Goal: Information Seeking & Learning: Learn about a topic

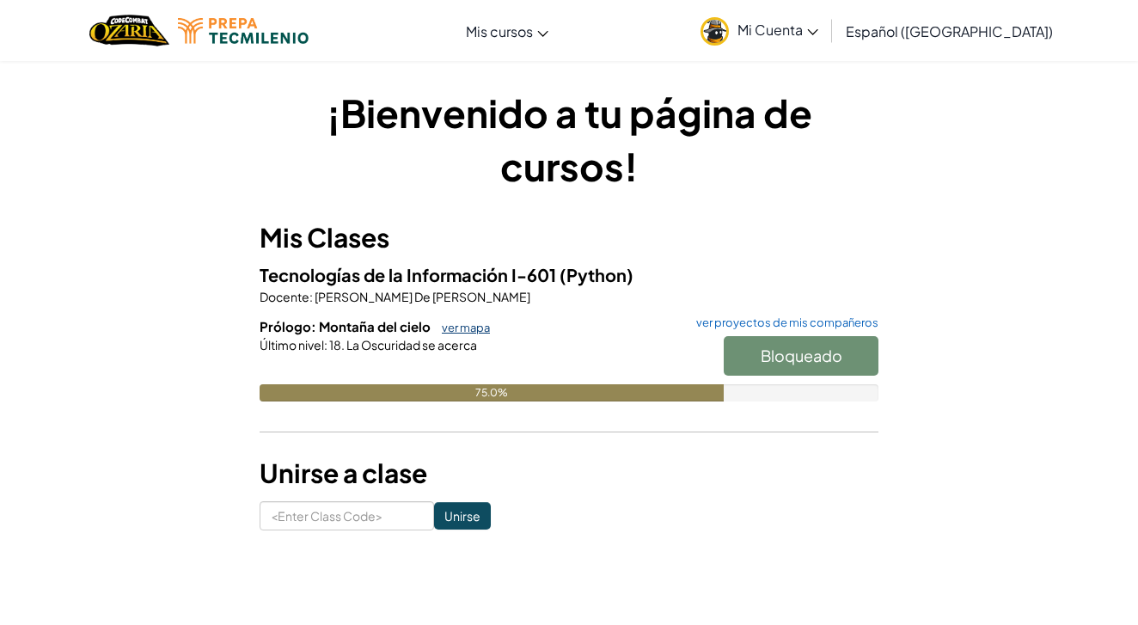
click at [451, 328] on link "ver mapa" at bounding box center [461, 328] width 57 height 14
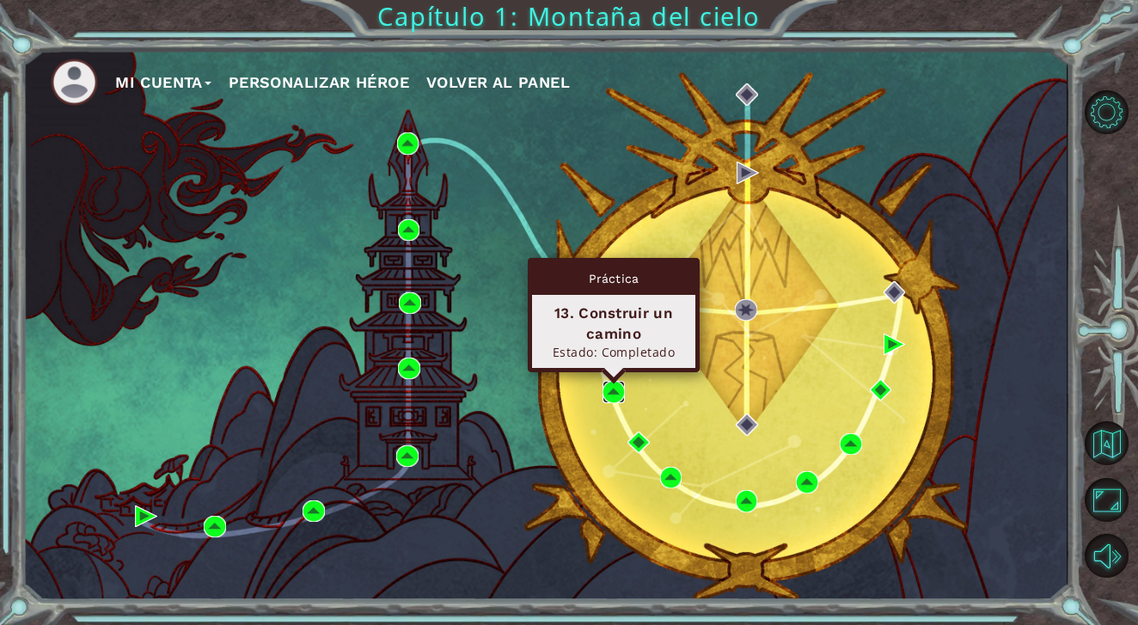
click at [619, 396] on img at bounding box center [613, 391] width 21 height 21
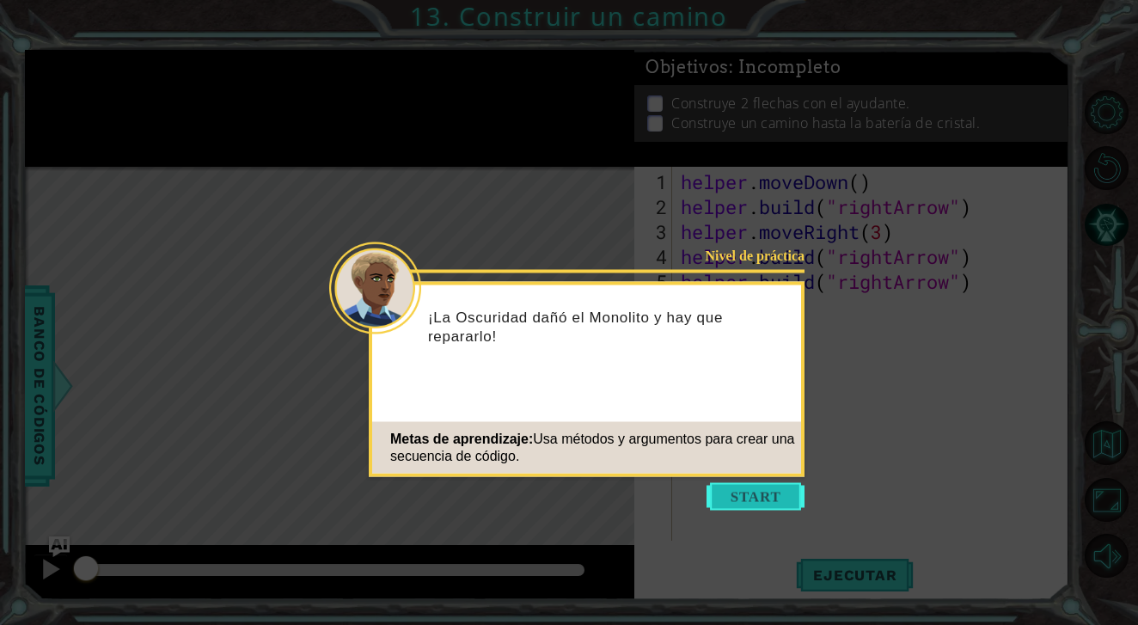
click at [719, 502] on button "Start" at bounding box center [756, 497] width 98 height 28
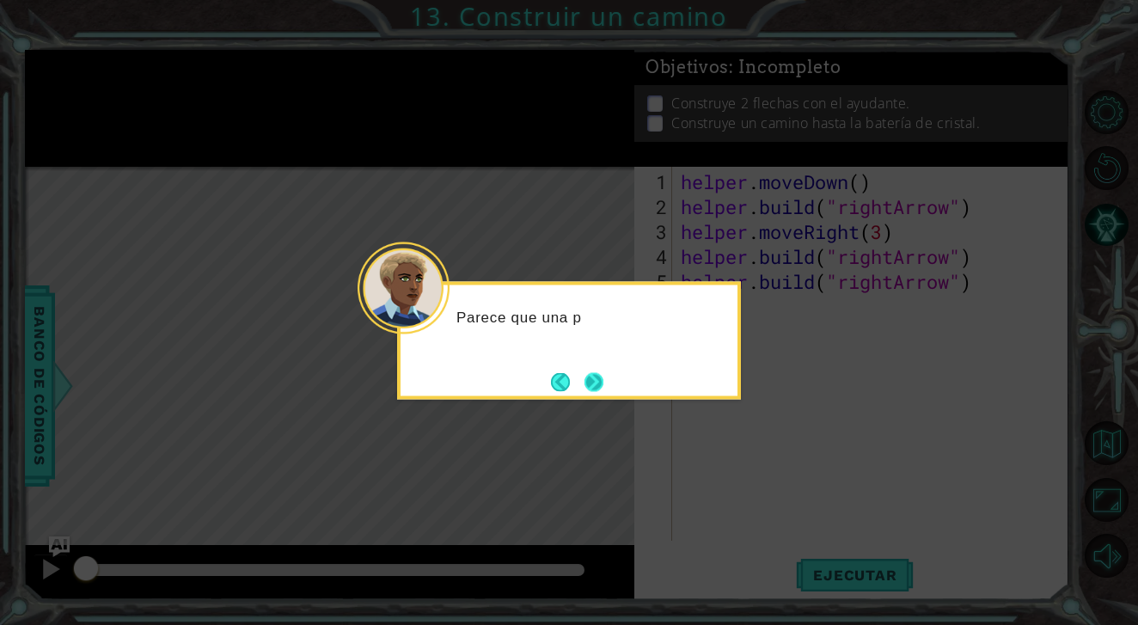
click at [585, 379] on button "Next" at bounding box center [594, 381] width 19 height 19
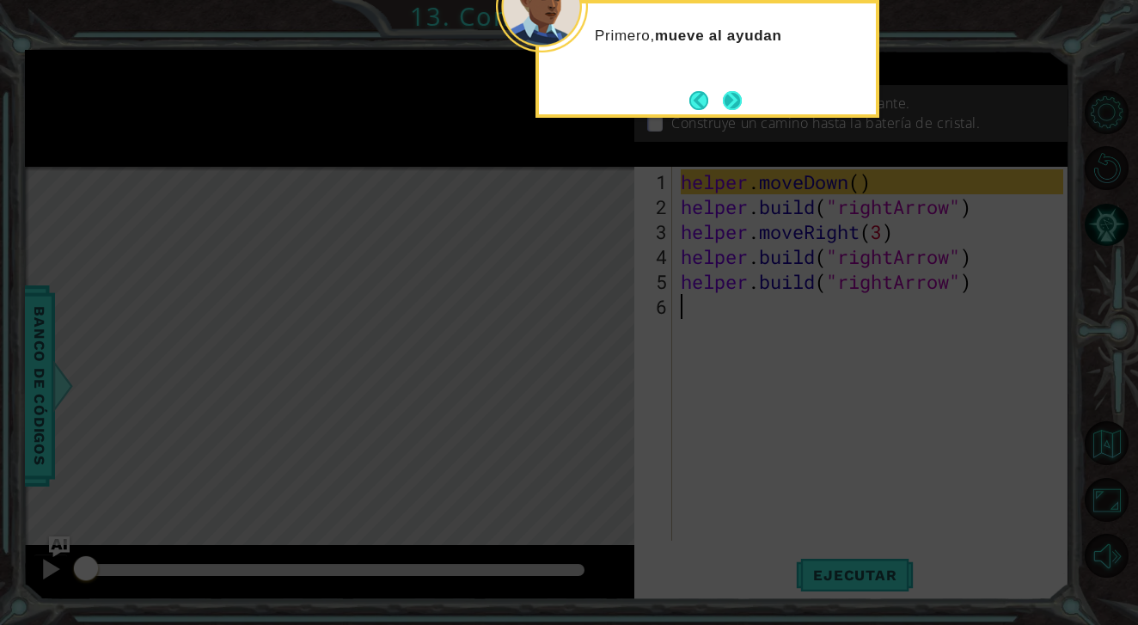
click at [742, 91] on button "Next" at bounding box center [732, 100] width 19 height 19
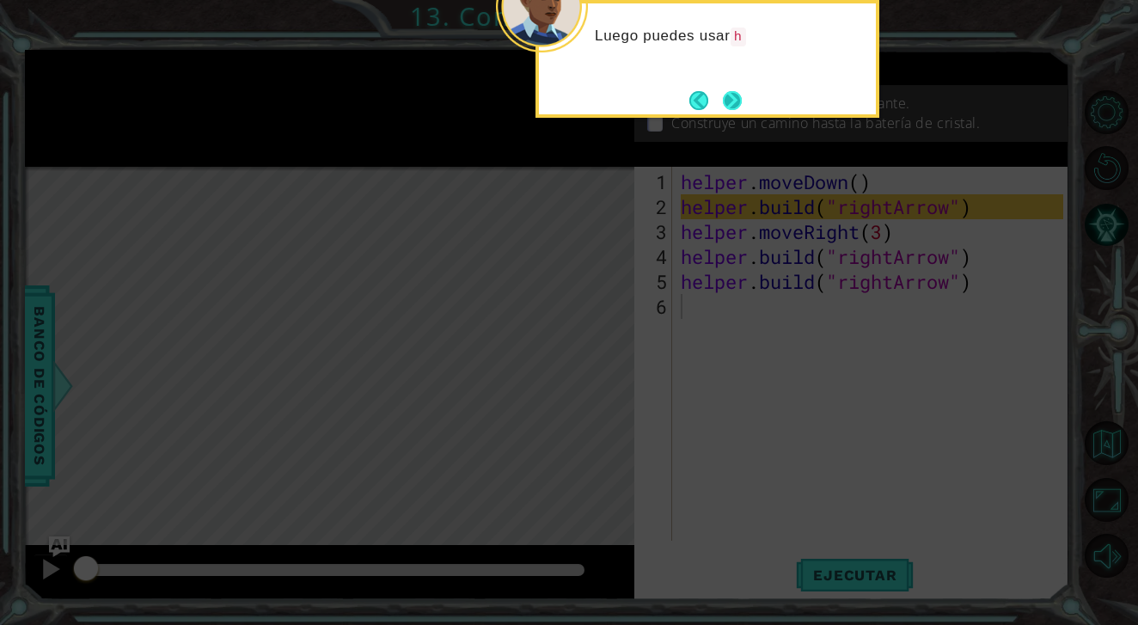
click at [743, 90] on button "Next" at bounding box center [733, 100] width 20 height 20
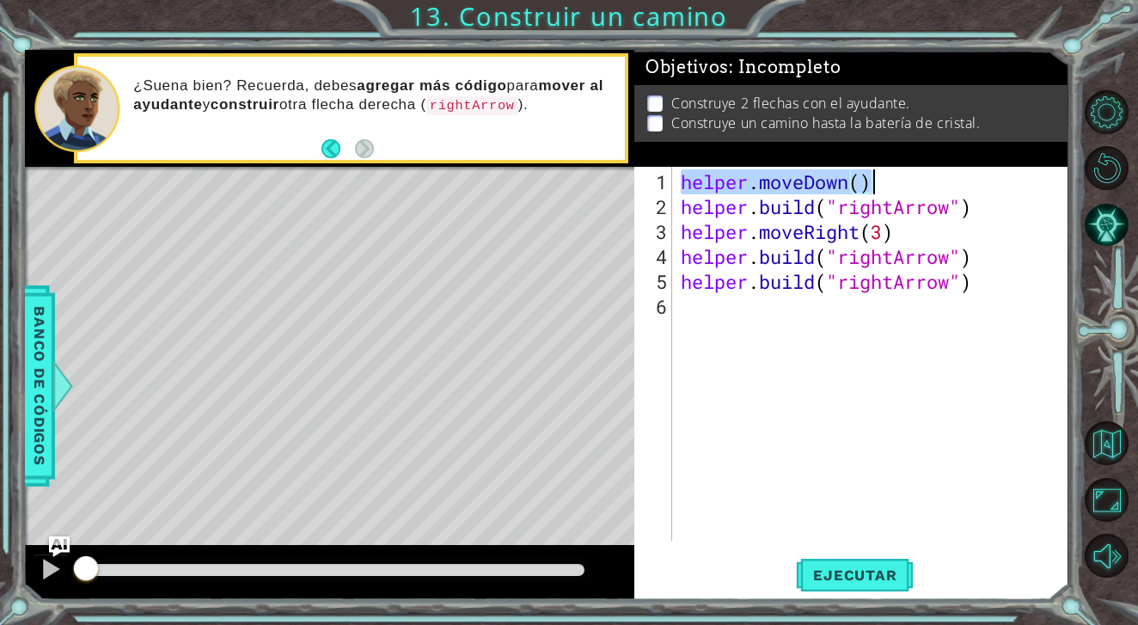
drag, startPoint x: 680, startPoint y: 186, endPoint x: 875, endPoint y: 181, distance: 195.2
click at [875, 181] on div "helper . moveDown ( ) helper . build ( "rightArrow" ) helper . moveRight ( 3 ) …" at bounding box center [875, 381] width 395 height 424
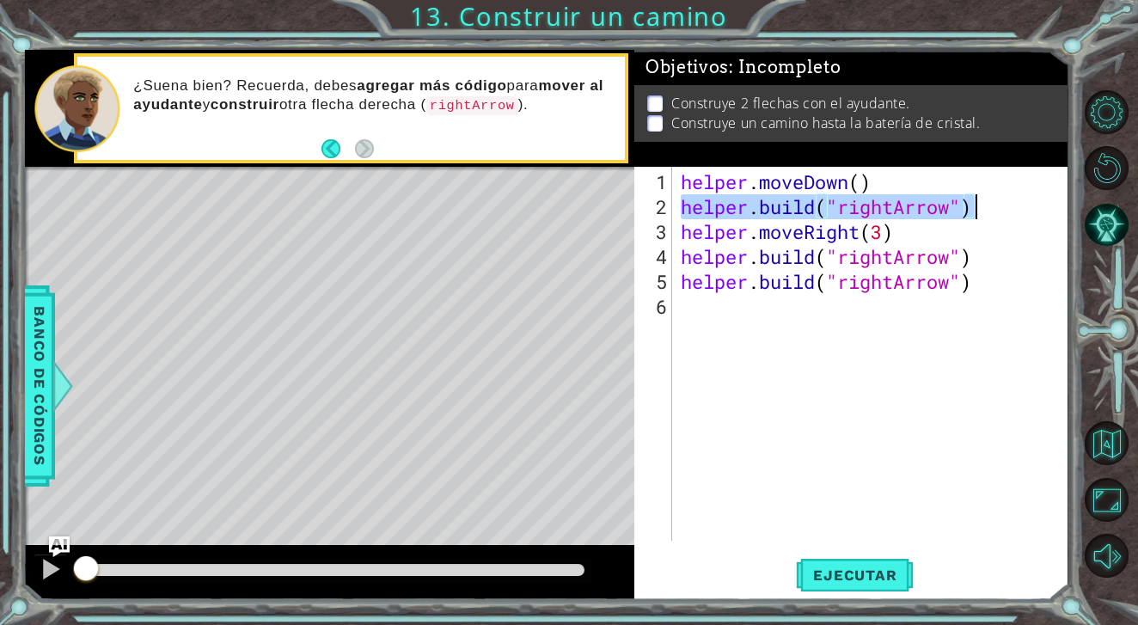
drag, startPoint x: 680, startPoint y: 208, endPoint x: 998, endPoint y: 204, distance: 318.1
click at [998, 202] on div "helper . moveDown ( ) helper . build ( "rightArrow" ) helper . moveRight ( 3 ) …" at bounding box center [875, 381] width 395 height 424
type textarea "[DOMAIN_NAME]("rightArrow")"
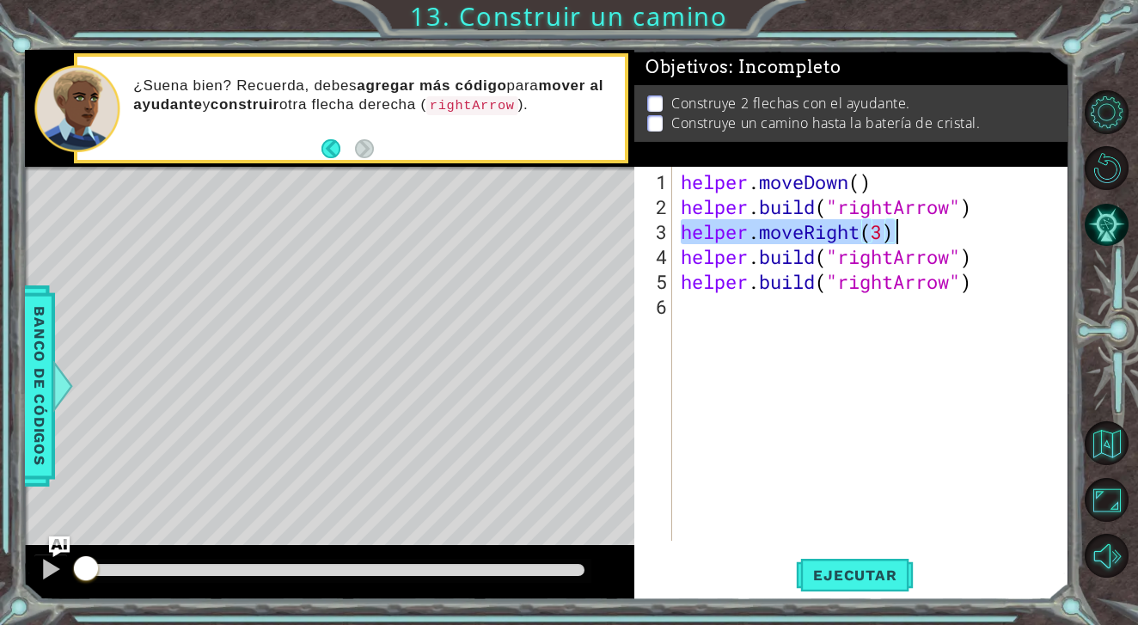
drag, startPoint x: 682, startPoint y: 235, endPoint x: 894, endPoint y: 238, distance: 212.4
click at [894, 238] on div "helper . moveDown ( ) helper . build ( "rightArrow" ) helper . moveRight ( 3 ) …" at bounding box center [875, 381] width 395 height 424
type textarea "helper.moveRight(3)"
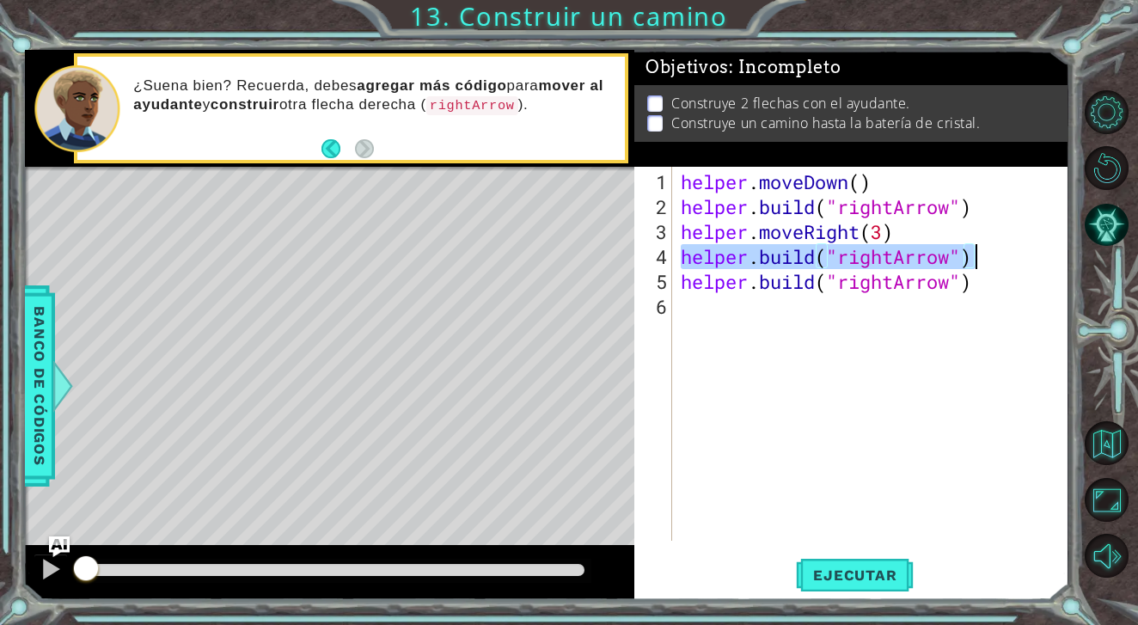
drag, startPoint x: 681, startPoint y: 260, endPoint x: 1011, endPoint y: 254, distance: 330.2
click at [1011, 254] on div "helper . moveDown ( ) helper . build ( "rightArrow" ) helper . moveRight ( 3 ) …" at bounding box center [875, 381] width 395 height 424
type textarea "[DOMAIN_NAME]("rightArrow")"
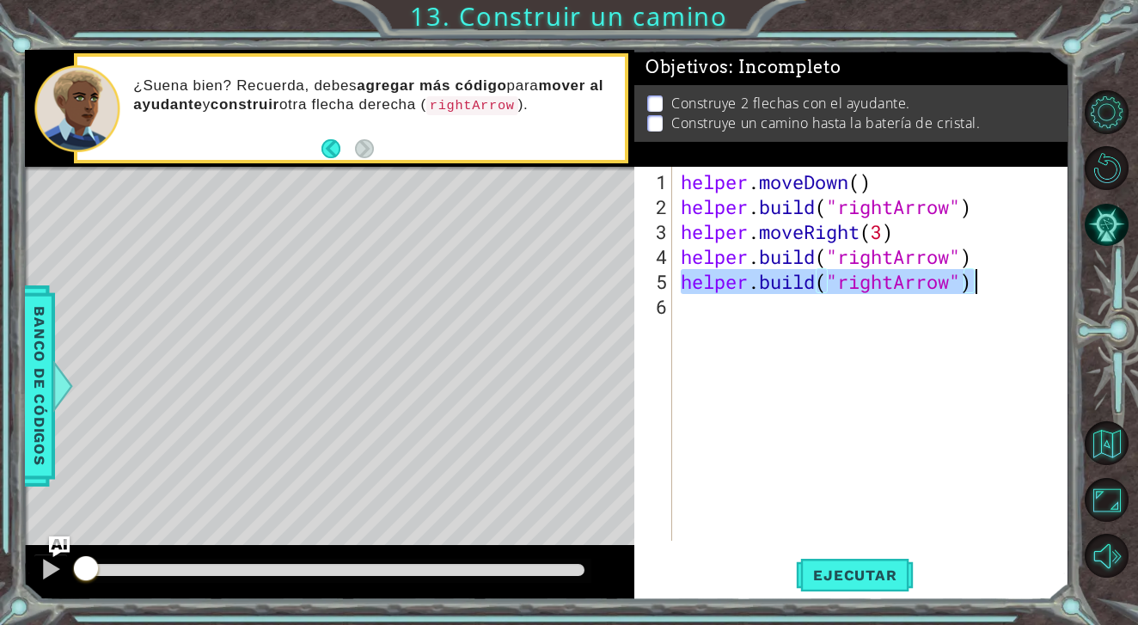
drag, startPoint x: 684, startPoint y: 282, endPoint x: 1018, endPoint y: 291, distance: 333.7
click at [1018, 291] on div "helper . moveDown ( ) helper . build ( "rightArrow" ) helper . moveRight ( 3 ) …" at bounding box center [875, 381] width 395 height 424
type textarea "[DOMAIN_NAME]("rightArrow")"
click at [855, 568] on span "Ejecutar" at bounding box center [855, 575] width 118 height 17
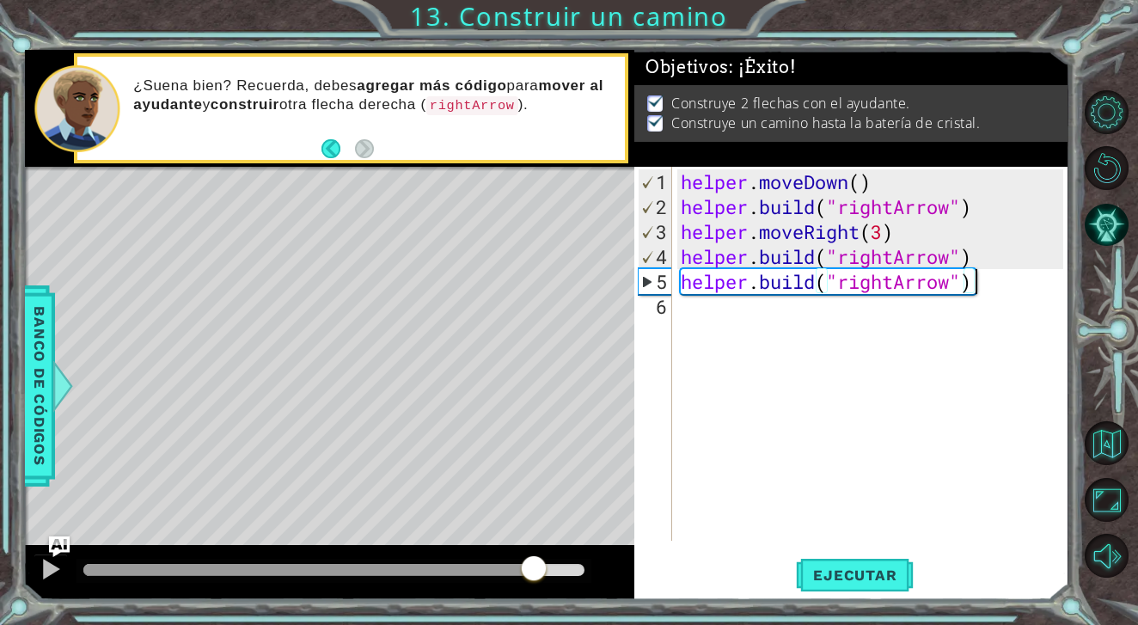
drag, startPoint x: 345, startPoint y: 573, endPoint x: 635, endPoint y: 573, distance: 289.7
click at [634, 573] on div at bounding box center [330, 572] width 610 height 55
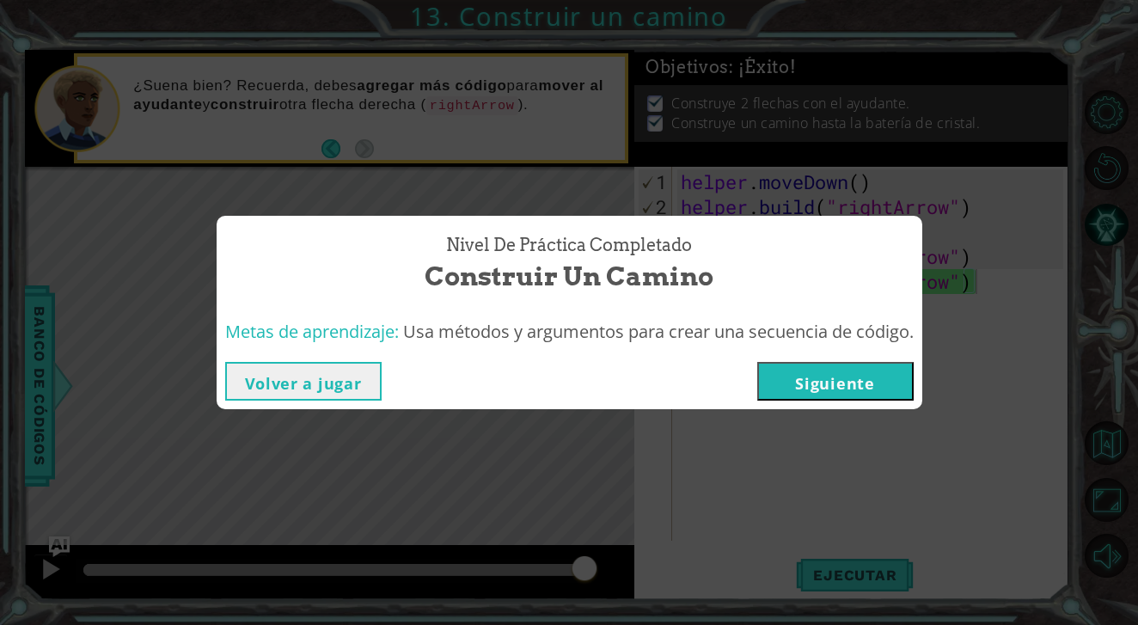
click at [882, 380] on button "Siguiente" at bounding box center [835, 381] width 156 height 39
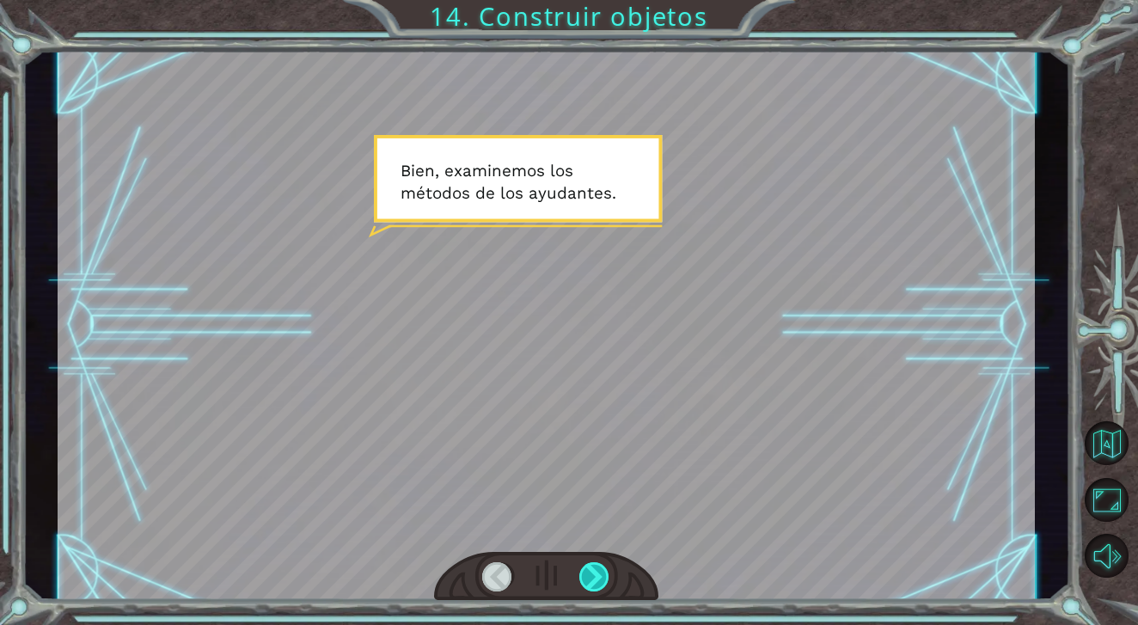
click at [606, 569] on div at bounding box center [594, 577] width 31 height 30
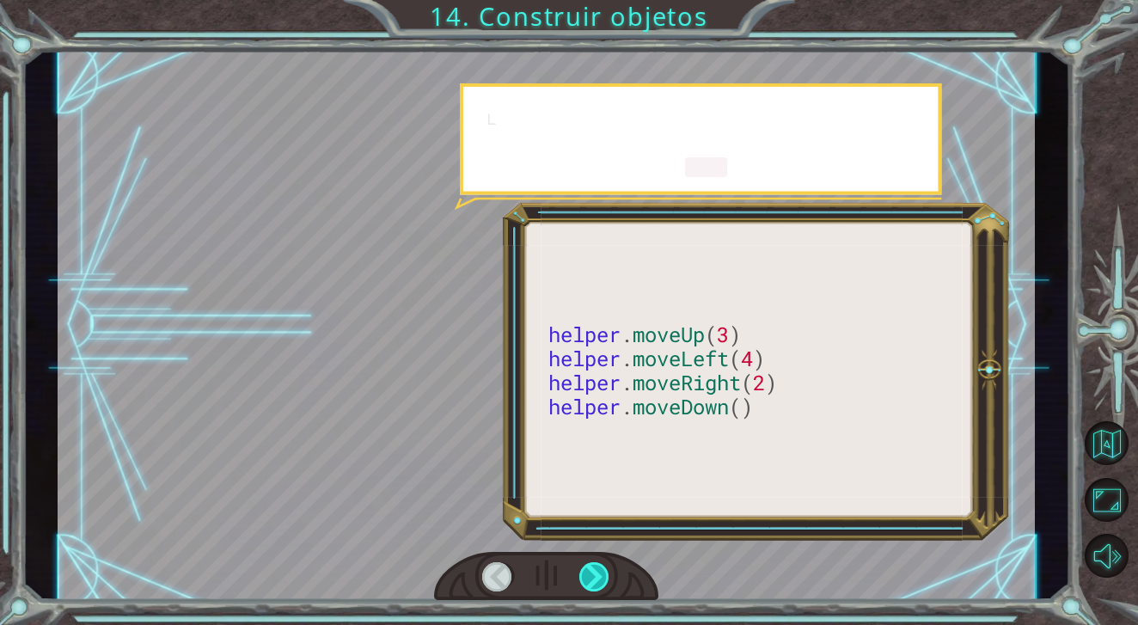
click at [606, 569] on div at bounding box center [594, 577] width 31 height 30
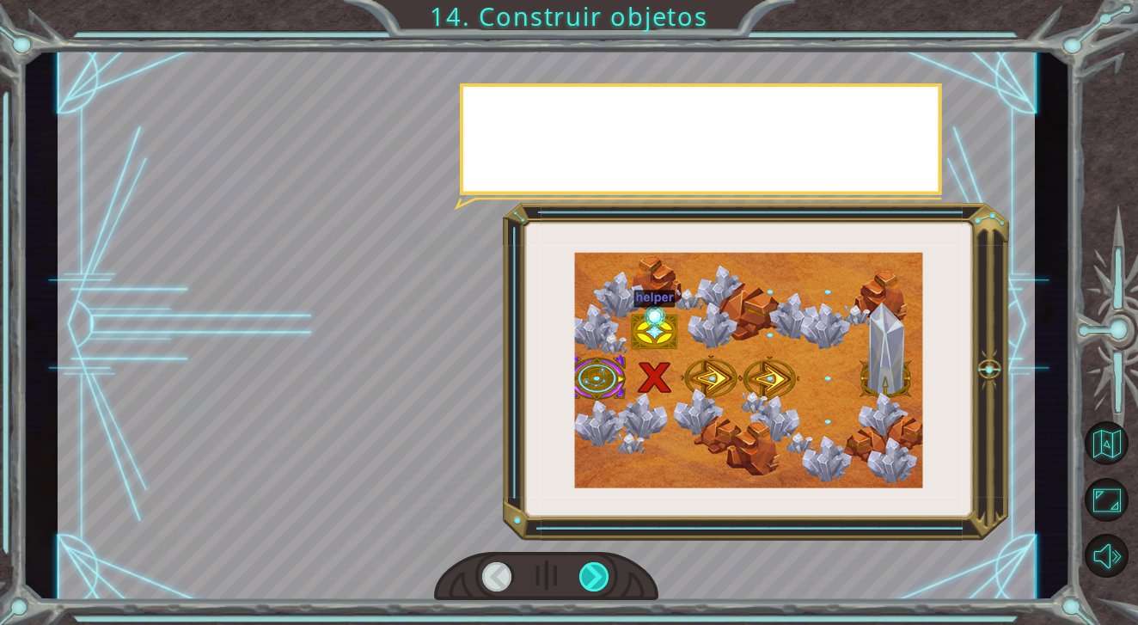
click at [606, 569] on div at bounding box center [594, 577] width 31 height 30
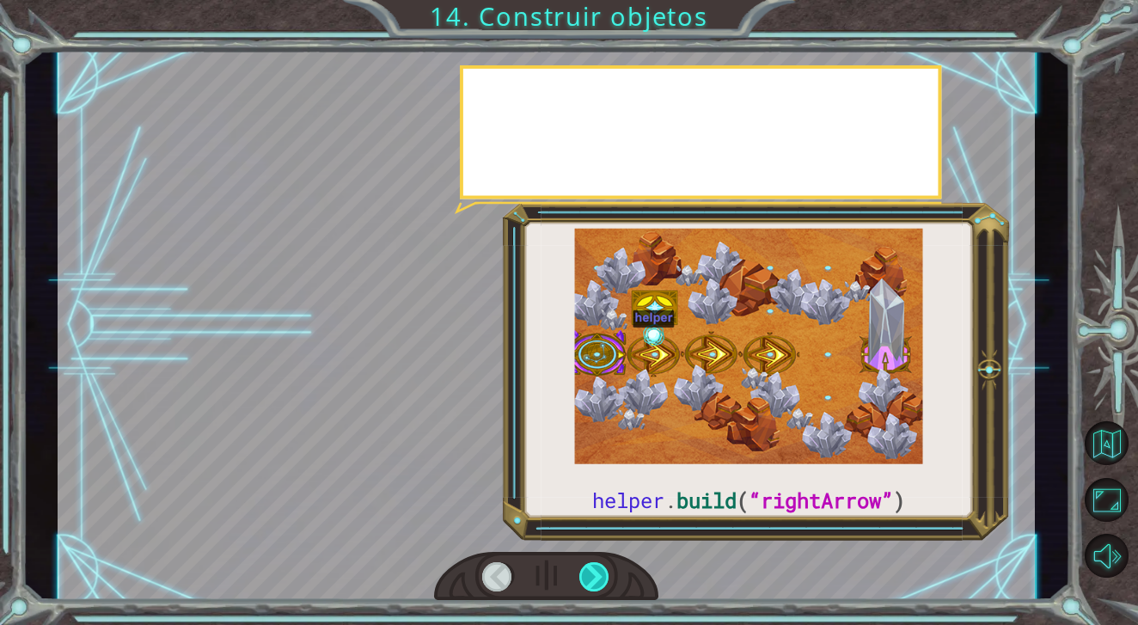
click at [606, 569] on div at bounding box center [594, 577] width 31 height 30
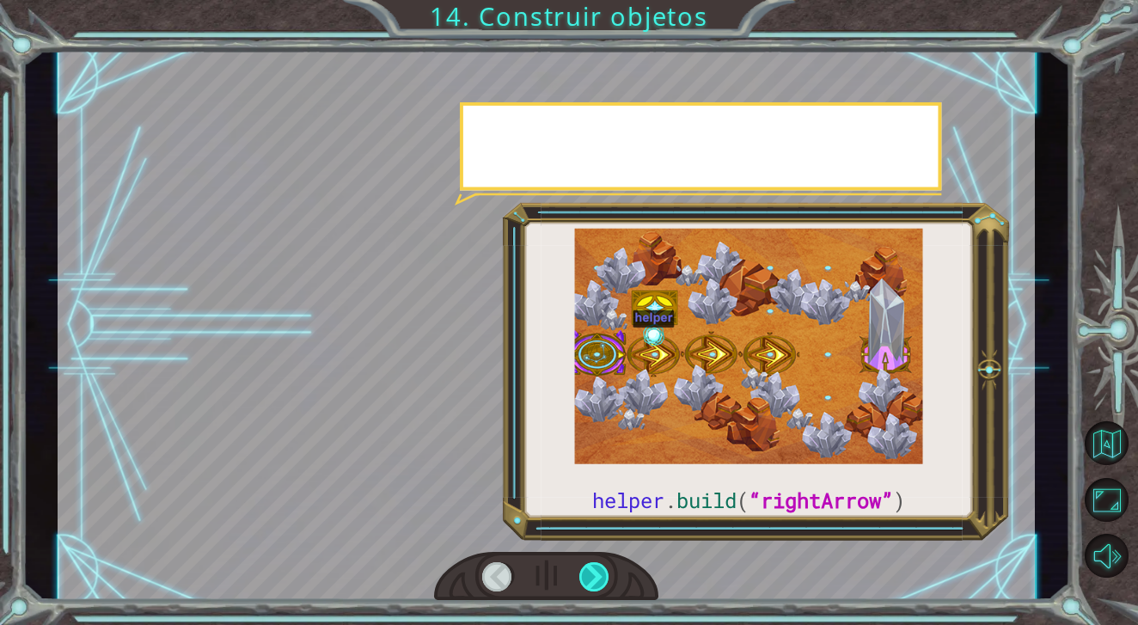
click at [606, 569] on div at bounding box center [594, 577] width 31 height 30
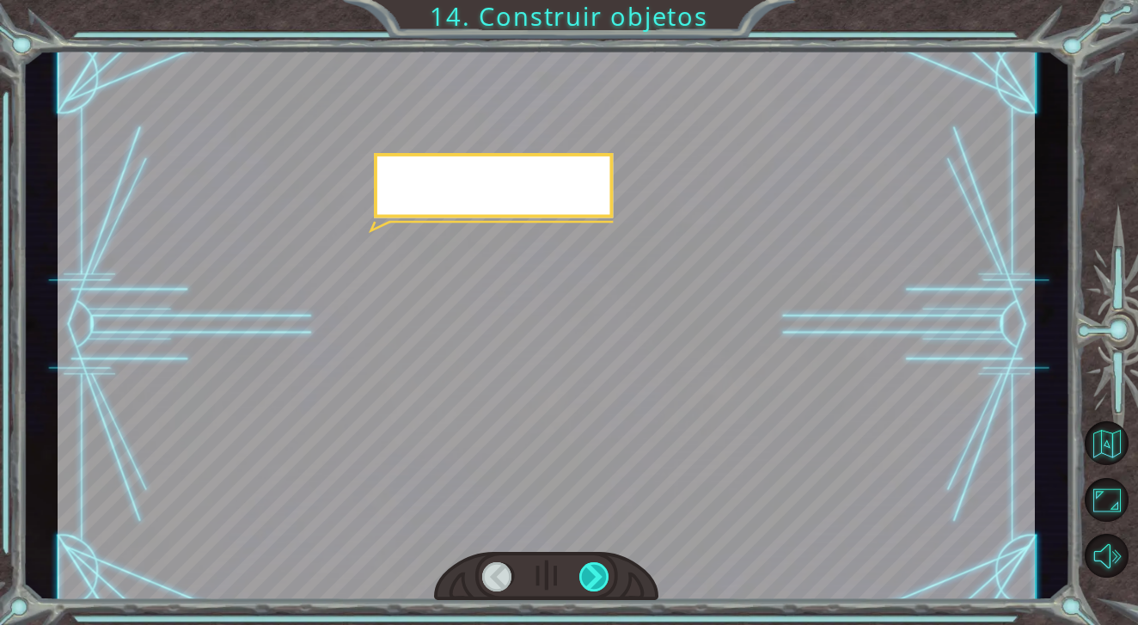
click at [606, 569] on div at bounding box center [594, 577] width 31 height 30
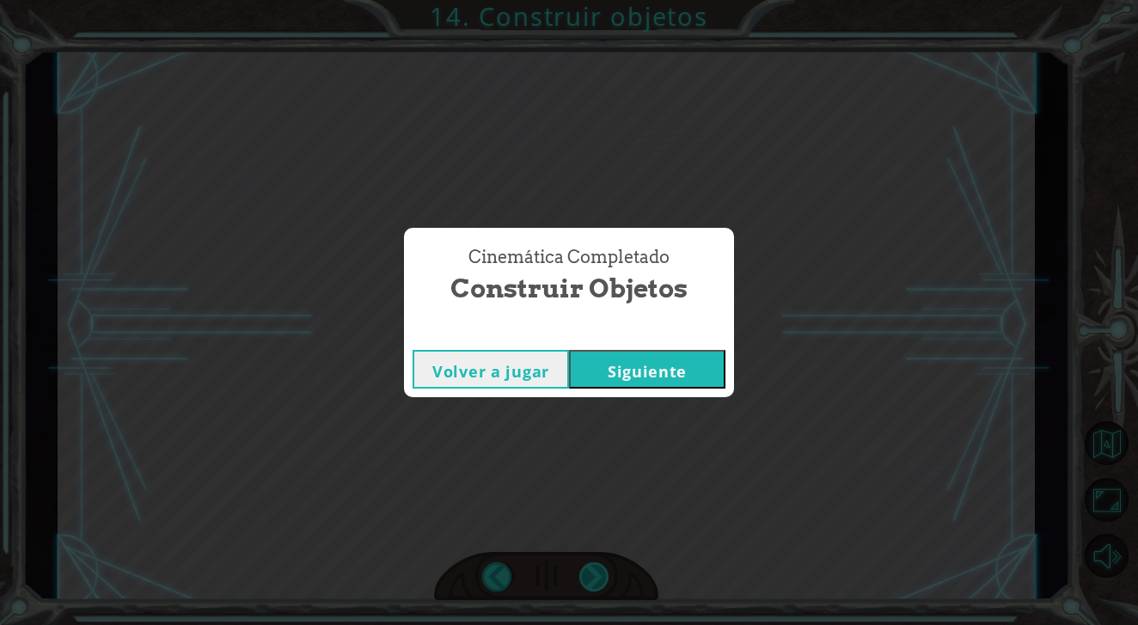
click at [606, 569] on div "Cinemática Completado Construir objetos Volver a jugar [GEOGRAPHIC_DATA]" at bounding box center [569, 312] width 1138 height 625
click at [635, 365] on button "Siguiente" at bounding box center [647, 369] width 156 height 39
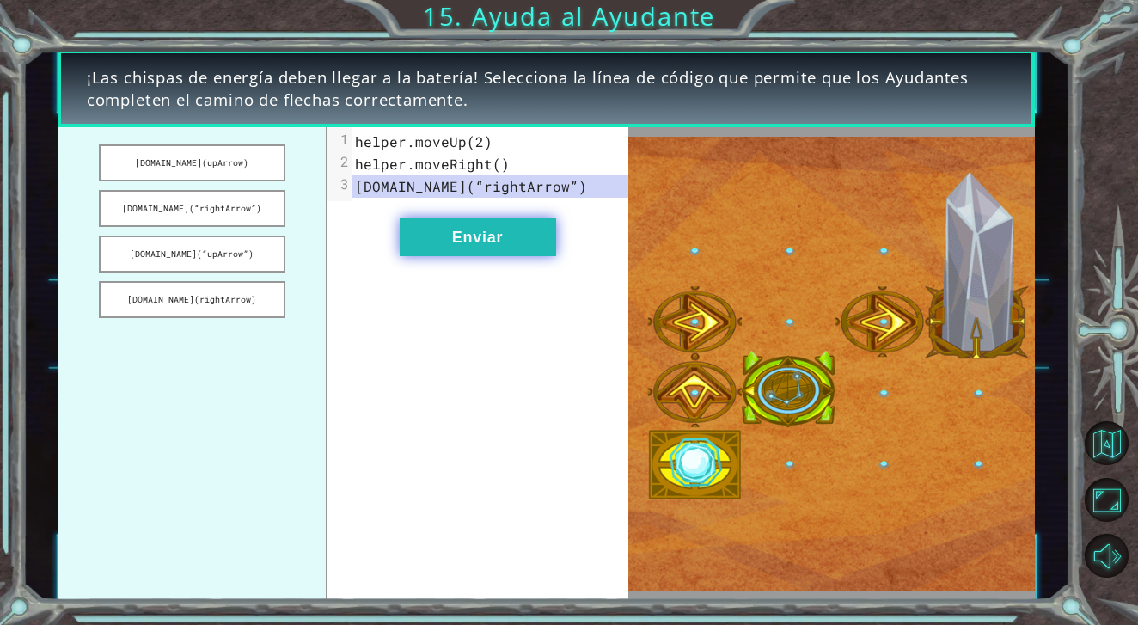
click at [444, 232] on button "Enviar" at bounding box center [478, 237] width 156 height 39
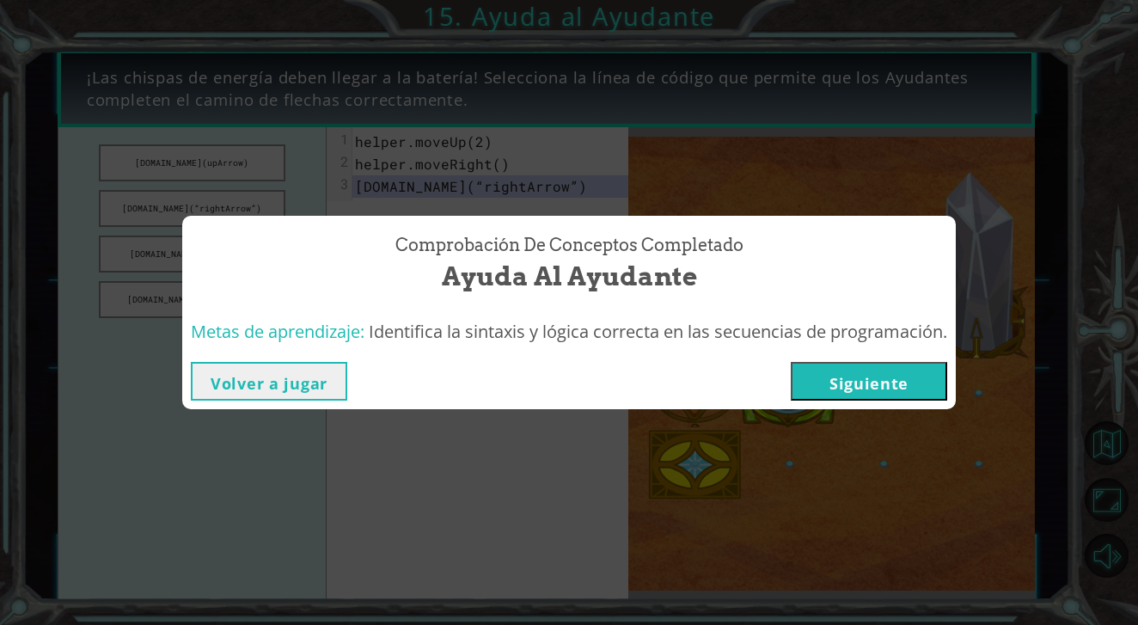
click at [836, 389] on button "Siguiente" at bounding box center [869, 381] width 156 height 39
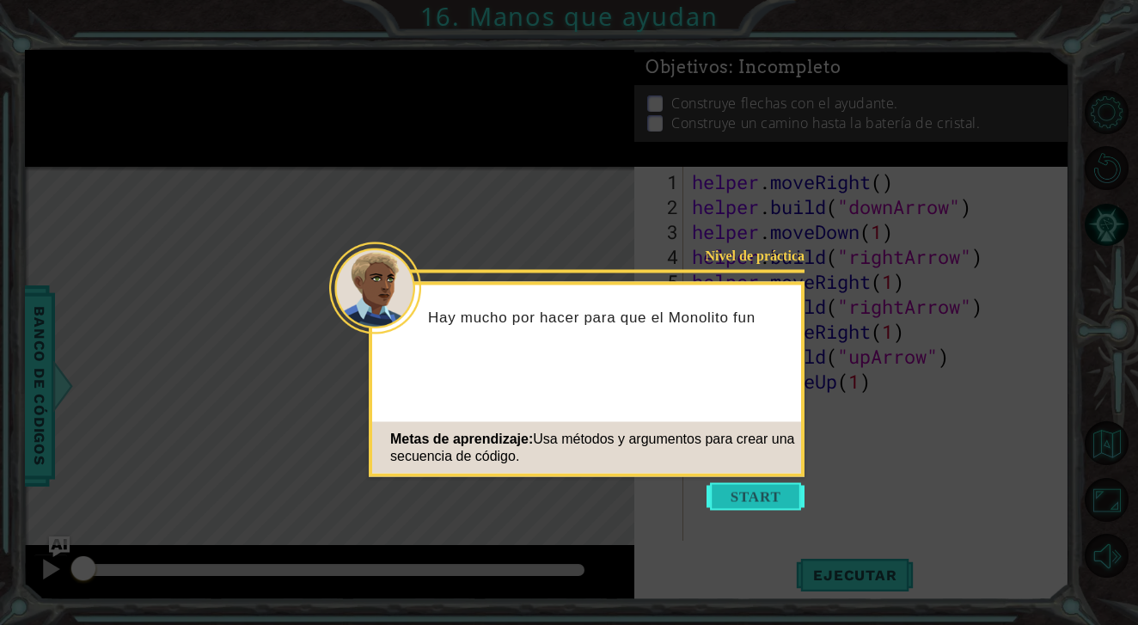
click at [733, 500] on button "Start" at bounding box center [756, 497] width 98 height 28
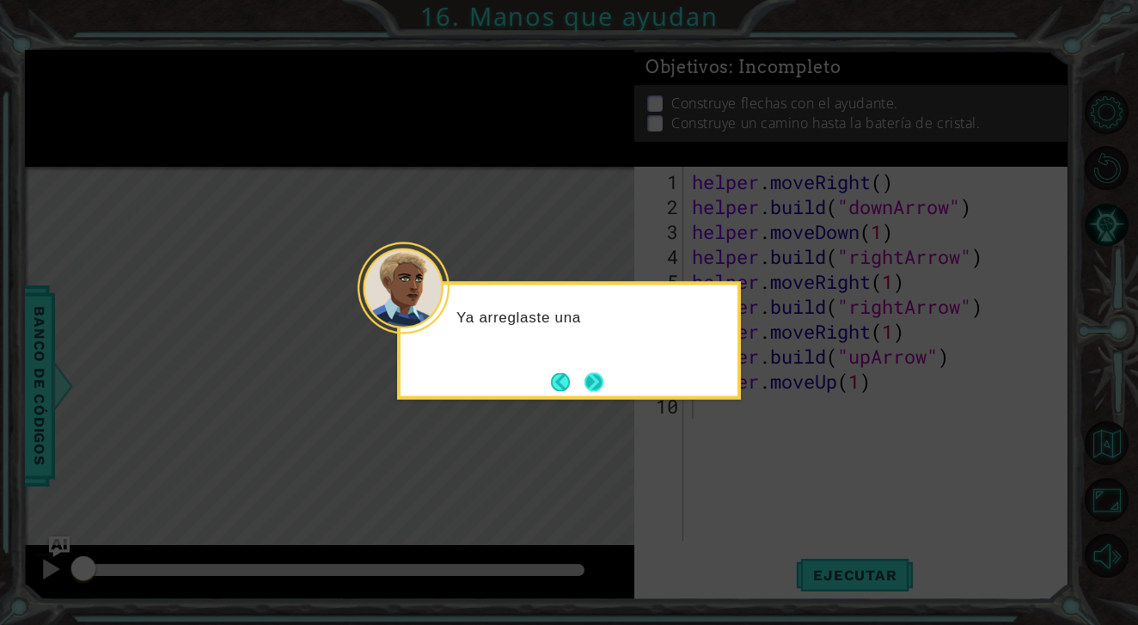
click at [598, 386] on button "Next" at bounding box center [594, 381] width 19 height 19
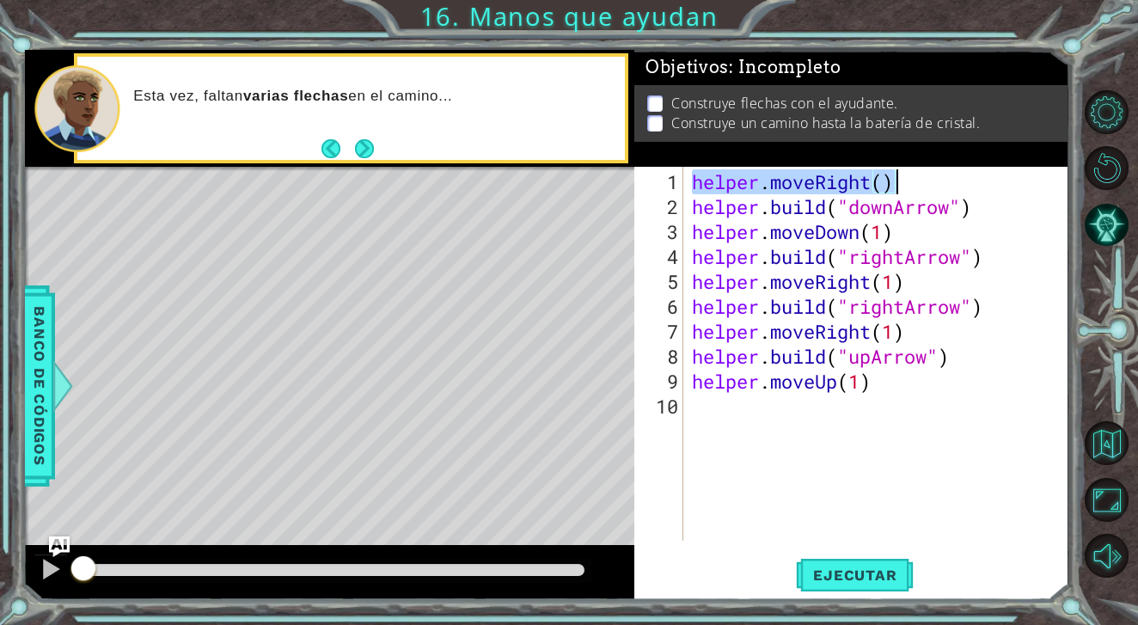
drag, startPoint x: 690, startPoint y: 180, endPoint x: 935, endPoint y: 181, distance: 245.0
click at [935, 181] on div "helper . moveRight ( ) helper . build ( "downArrow" ) helper . moveDown ( 1 ) h…" at bounding box center [880, 381] width 383 height 424
type textarea "helper.moveRight()"
click at [738, 490] on div "helper . moveRight ( ) helper . build ( "downArrow" ) helper . moveDown ( 1 ) h…" at bounding box center [880, 381] width 383 height 424
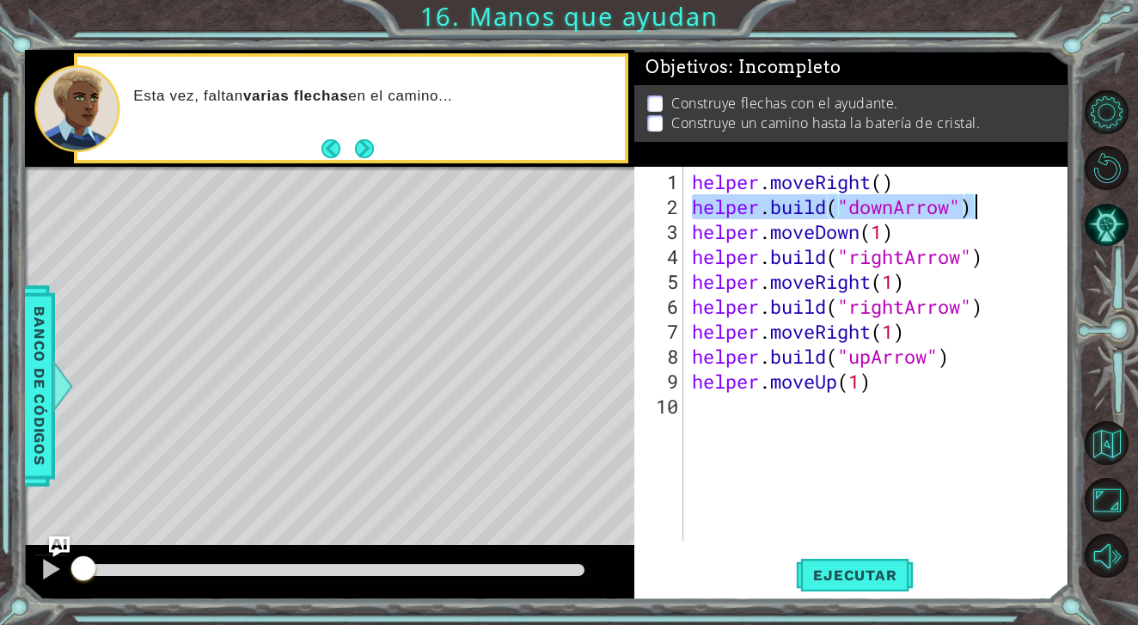
drag, startPoint x: 692, startPoint y: 208, endPoint x: 999, endPoint y: 199, distance: 307.1
click at [1002, 199] on div "helper . moveRight ( ) helper . build ( "downArrow" ) helper . moveDown ( 1 ) h…" at bounding box center [880, 381] width 383 height 424
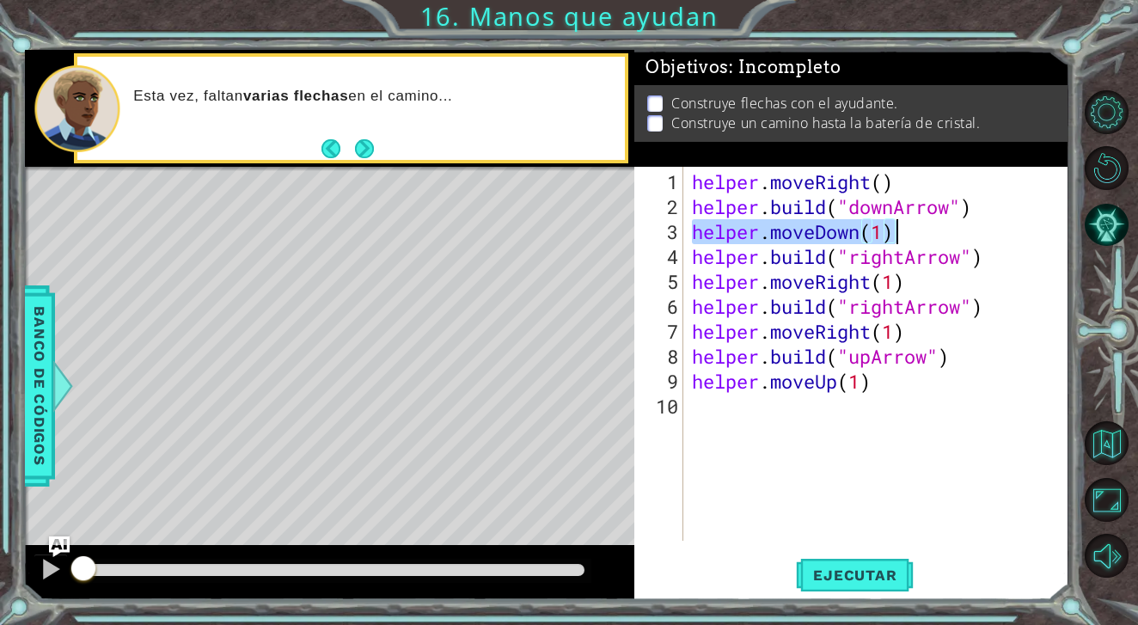
drag, startPoint x: 691, startPoint y: 233, endPoint x: 907, endPoint y: 232, distance: 215.8
click at [908, 232] on div "helper . moveRight ( ) helper . build ( "downArrow" ) helper . moveDown ( 1 ) h…" at bounding box center [880, 381] width 383 height 424
type textarea "helper.moveDown(1)"
click at [740, 492] on div "helper . moveRight ( ) helper . build ( "downArrow" ) helper . moveDown ( 1 ) h…" at bounding box center [880, 381] width 383 height 424
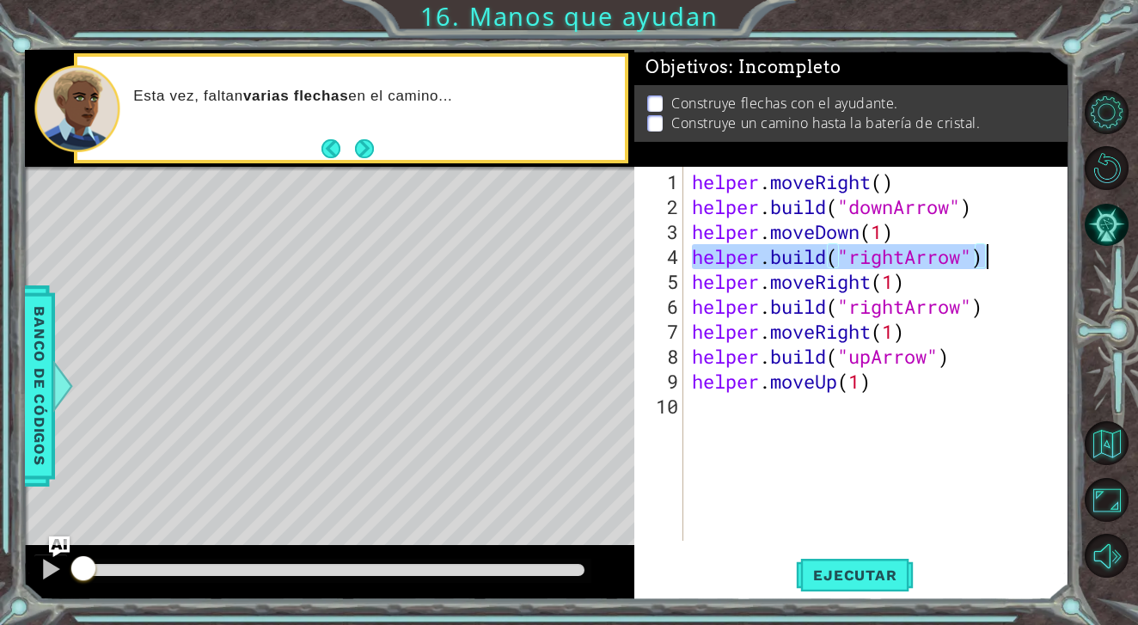
drag, startPoint x: 692, startPoint y: 259, endPoint x: 1009, endPoint y: 258, distance: 316.4
click at [1009, 258] on div "helper . moveRight ( ) helper . build ( "downArrow" ) helper . moveDown ( 1 ) h…" at bounding box center [880, 381] width 383 height 424
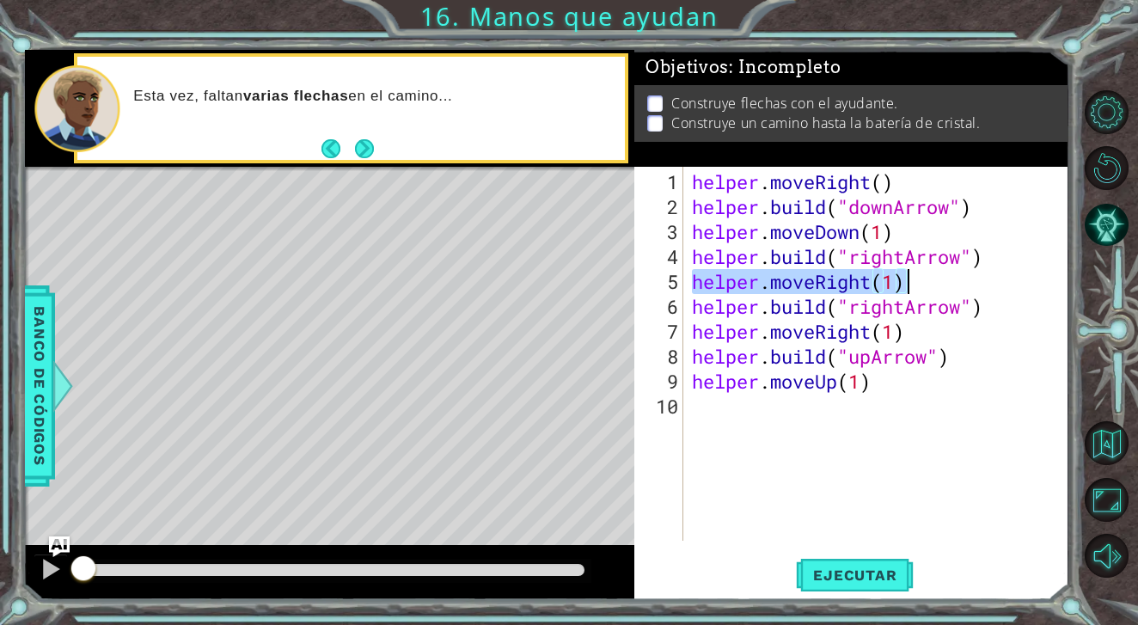
drag, startPoint x: 689, startPoint y: 283, endPoint x: 955, endPoint y: 277, distance: 266.6
click at [955, 277] on div "helper . moveRight ( ) helper . build ( "downArrow" ) helper . moveDown ( 1 ) h…" at bounding box center [880, 381] width 383 height 424
type textarea "helper.moveRight(1)"
click at [717, 434] on div "helper . moveRight ( ) helper . build ( "downArrow" ) helper . moveDown ( 1 ) h…" at bounding box center [880, 381] width 383 height 424
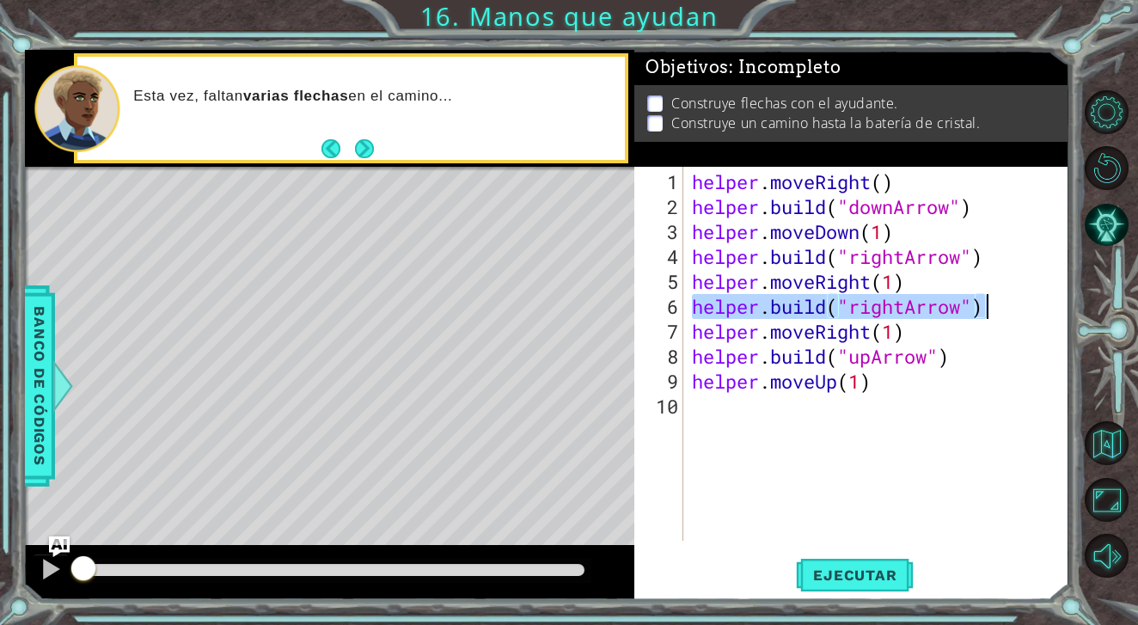
drag, startPoint x: 691, startPoint y: 304, endPoint x: 991, endPoint y: 310, distance: 300.1
click at [990, 310] on div "helper . moveRight ( ) helper . build ( "downArrow" ) helper . moveDown ( 1 ) h…" at bounding box center [880, 381] width 383 height 424
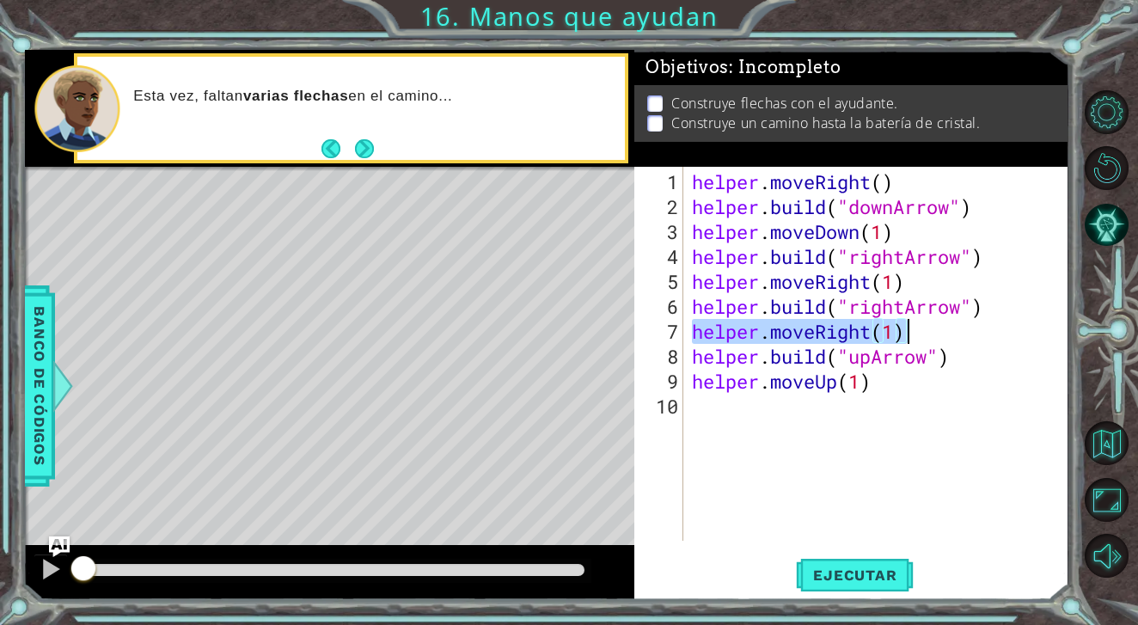
drag, startPoint x: 693, startPoint y: 330, endPoint x: 952, endPoint y: 337, distance: 258.9
click at [952, 337] on div "helper . moveRight ( ) helper . build ( "downArrow" ) helper . moveDown ( 1 ) h…" at bounding box center [880, 381] width 383 height 424
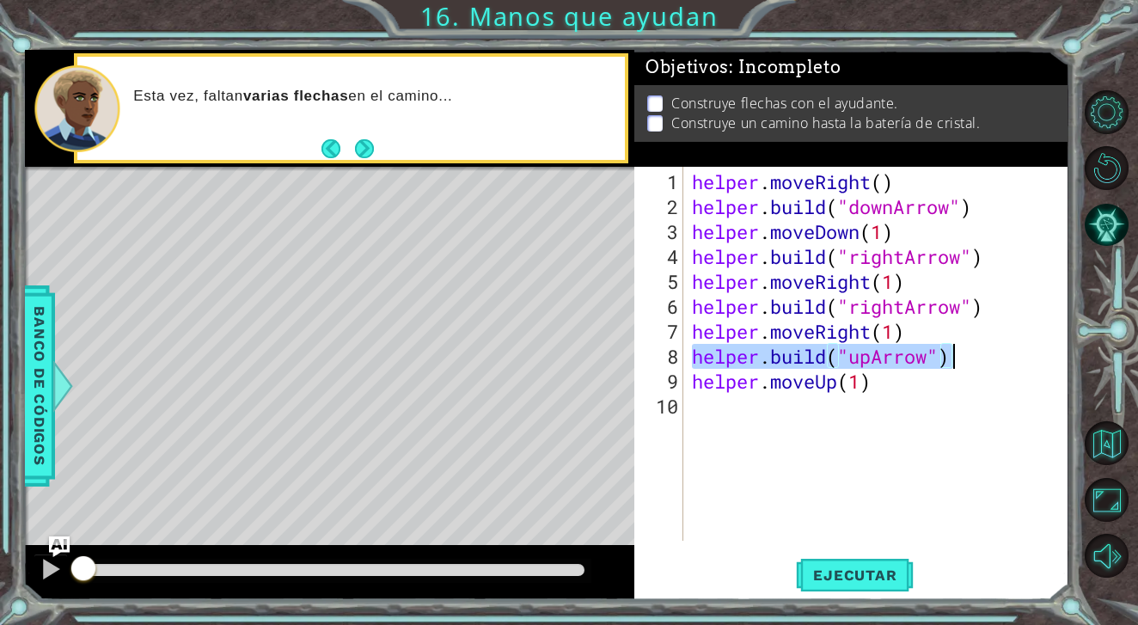
drag, startPoint x: 692, startPoint y: 356, endPoint x: 968, endPoint y: 362, distance: 276.1
click at [968, 362] on div "helper . moveRight ( ) helper . build ( "downArrow" ) helper . moveDown ( 1 ) h…" at bounding box center [880, 381] width 383 height 424
drag, startPoint x: 691, startPoint y: 358, endPoint x: 950, endPoint y: 362, distance: 258.8
click at [950, 362] on div "helper . moveRight ( ) helper . build ( "downArrow" ) helper . moveDown ( 1 ) h…" at bounding box center [880, 381] width 383 height 424
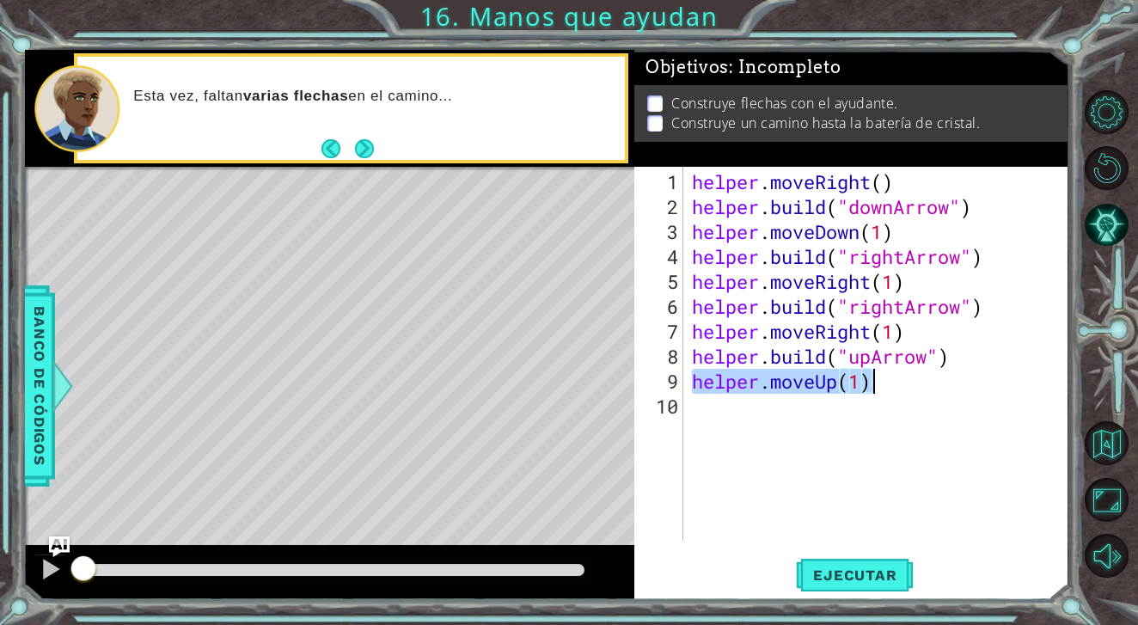
drag, startPoint x: 692, startPoint y: 383, endPoint x: 902, endPoint y: 377, distance: 209.9
click at [903, 377] on div "helper . moveRight ( ) helper . build ( "downArrow" ) helper . moveDown ( 1 ) h…" at bounding box center [880, 381] width 383 height 424
type textarea "helper.moveUp(1)"
click at [846, 588] on button "Ejecutar" at bounding box center [855, 575] width 118 height 43
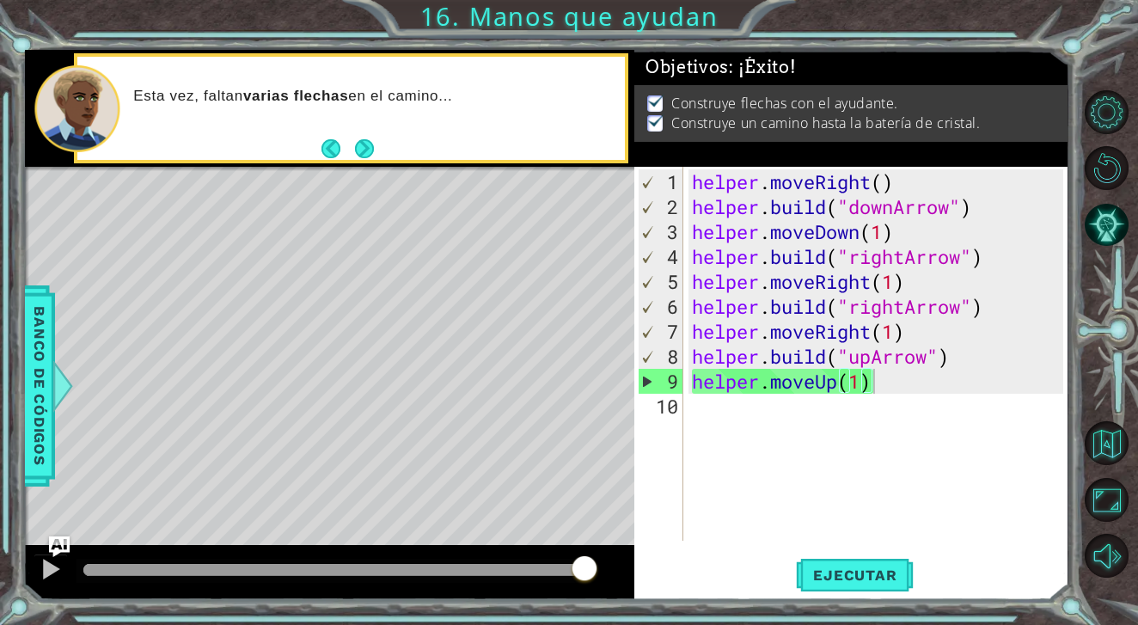
drag, startPoint x: 507, startPoint y: 565, endPoint x: 612, endPoint y: 574, distance: 105.3
click at [610, 574] on body "1 ההההההההההההההההההההההההההההההההההההההההההההההההההההההההההההההההההההההההההההה…" at bounding box center [569, 312] width 1138 height 625
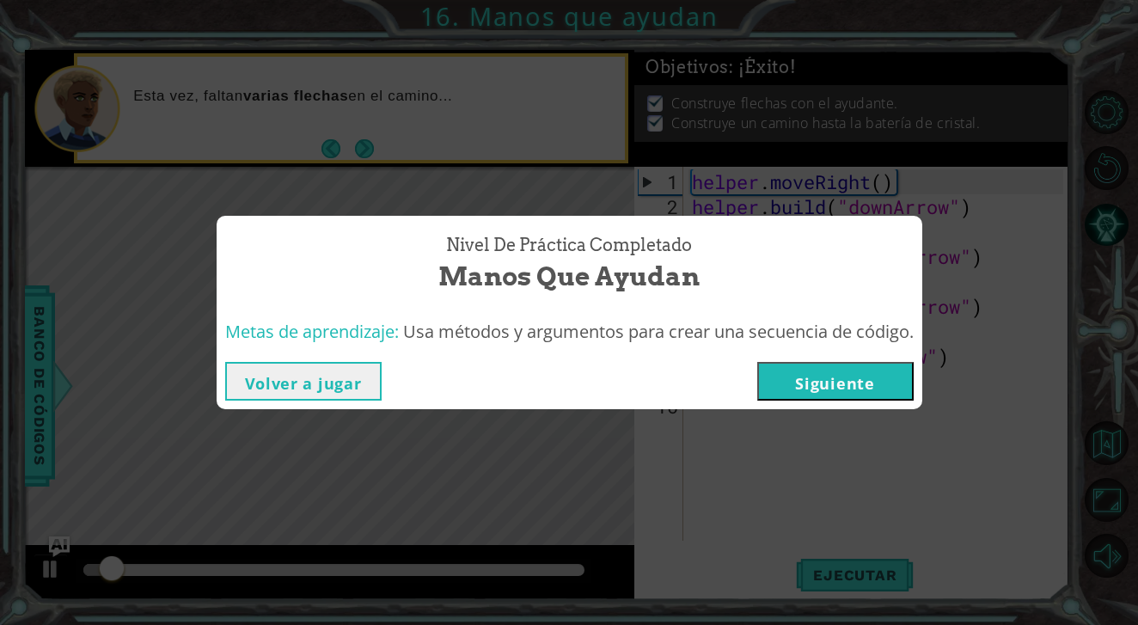
click at [843, 395] on button "Siguiente" at bounding box center [835, 381] width 156 height 39
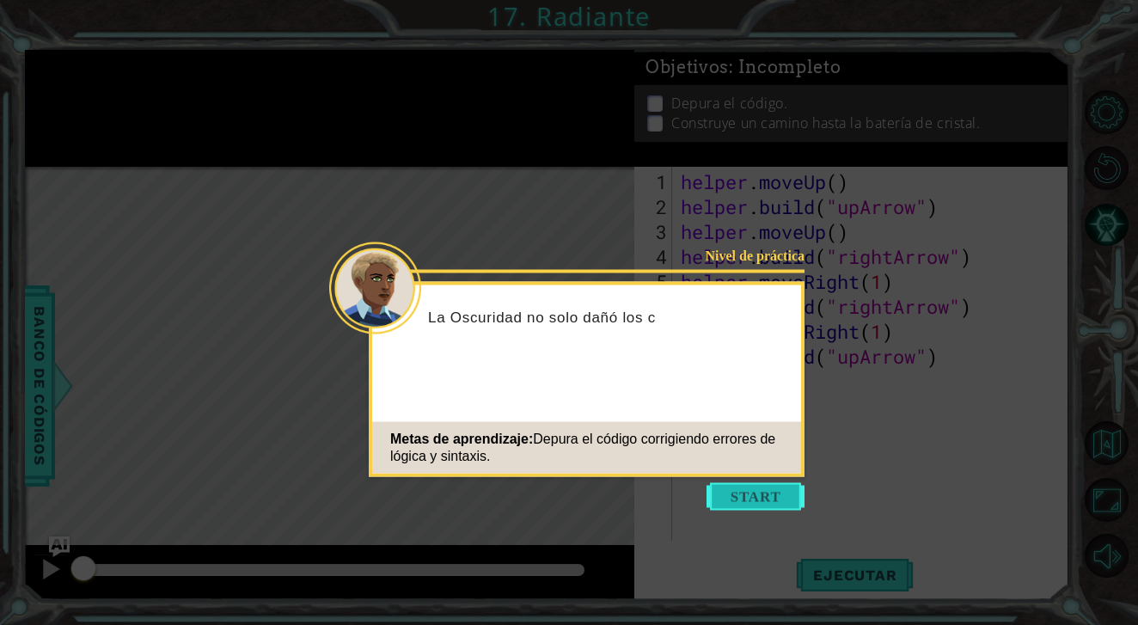
click at [776, 488] on button "Start" at bounding box center [756, 497] width 98 height 28
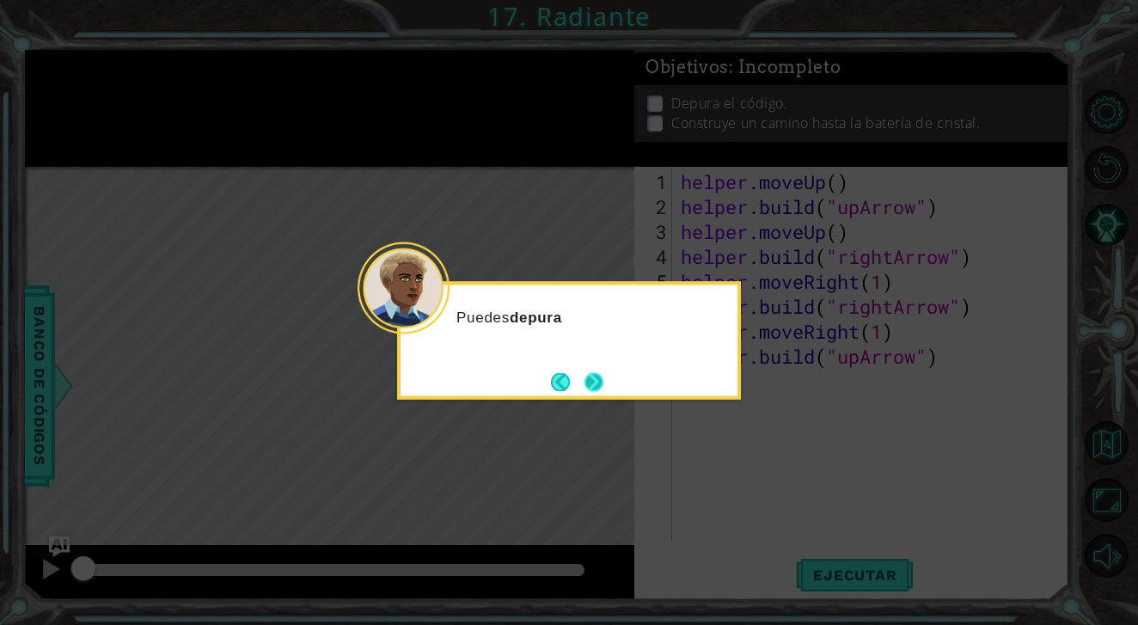
click at [603, 383] on button "Next" at bounding box center [594, 381] width 19 height 19
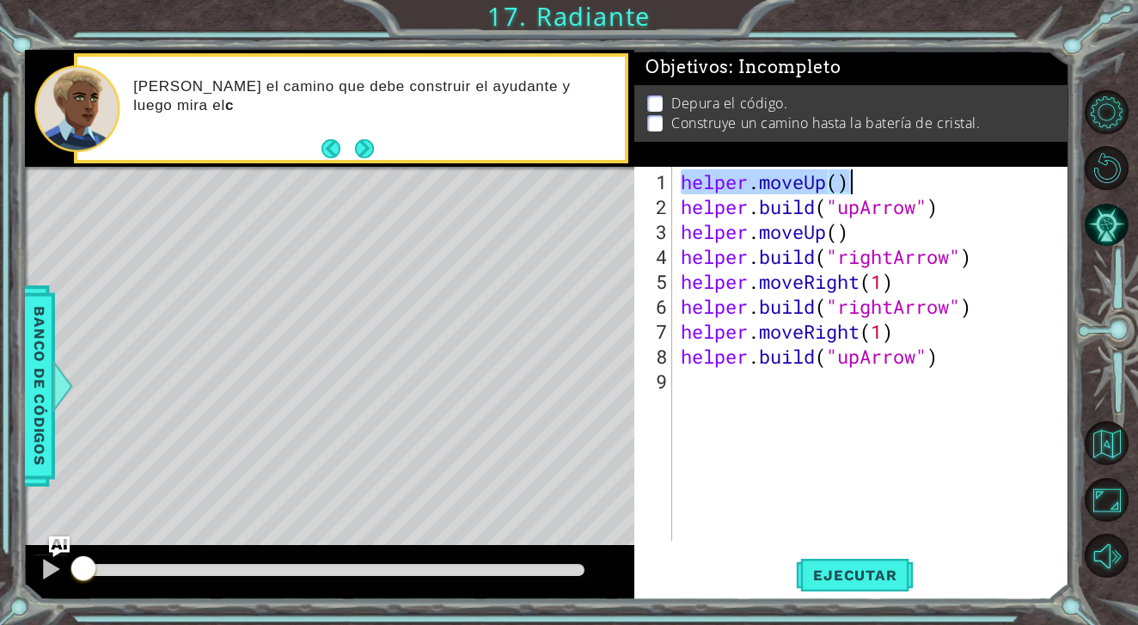
drag, startPoint x: 682, startPoint y: 187, endPoint x: 891, endPoint y: 188, distance: 208.9
click at [891, 188] on div "helper . moveUp ( ) helper . build ( "upArrow" ) helper . moveUp ( ) helper . b…" at bounding box center [875, 381] width 395 height 424
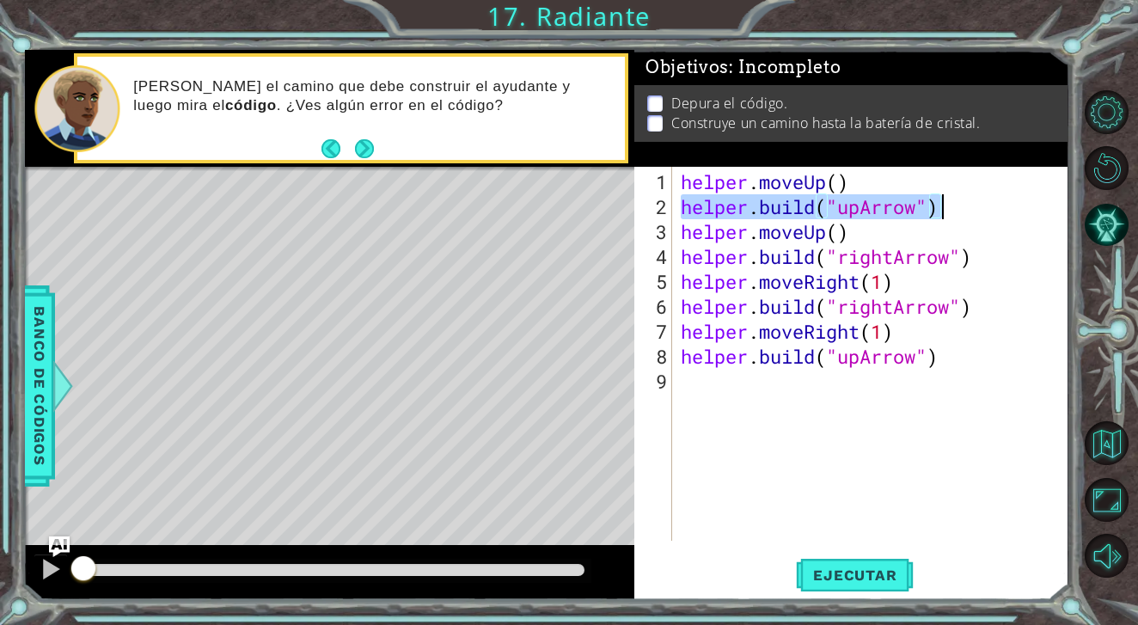
drag, startPoint x: 683, startPoint y: 209, endPoint x: 969, endPoint y: 207, distance: 286.3
click at [969, 207] on div "helper . moveUp ( ) helper . build ( "upArrow" ) helper . moveUp ( ) helper . b…" at bounding box center [875, 381] width 395 height 424
type textarea "[DOMAIN_NAME]("upArrow")"
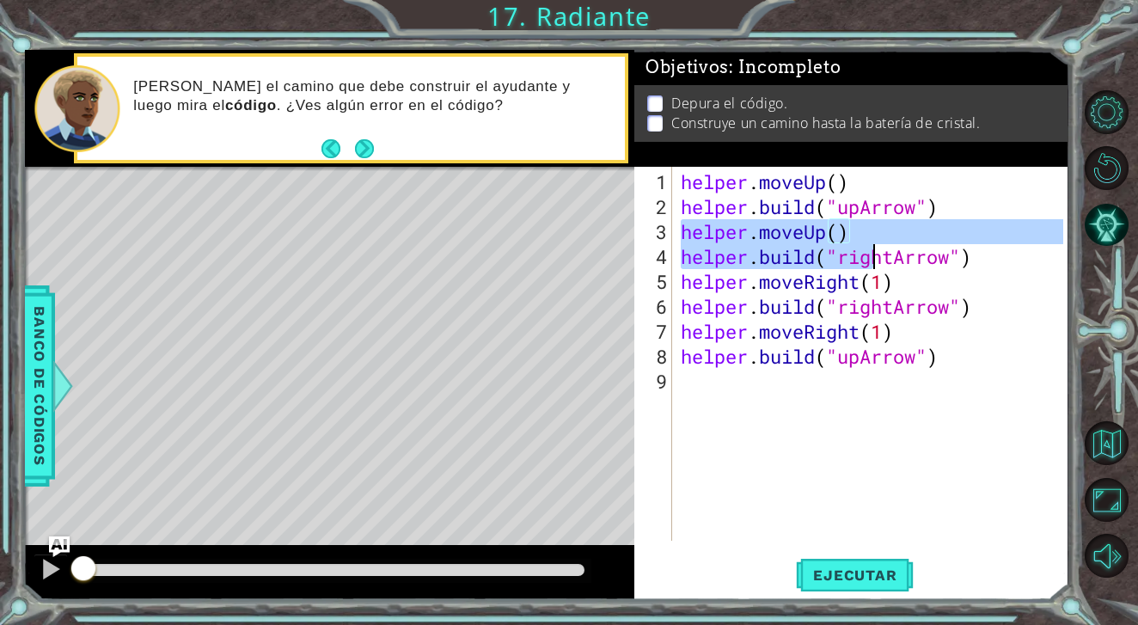
drag, startPoint x: 679, startPoint y: 233, endPoint x: 874, endPoint y: 243, distance: 195.4
click at [874, 243] on div "helper . moveUp ( ) helper . build ( "upArrow" ) helper . moveUp ( ) helper . b…" at bounding box center [875, 381] width 395 height 424
click at [855, 234] on div "helper . moveUp ( ) helper . build ( "upArrow" ) helper . moveUp ( ) helper . b…" at bounding box center [875, 381] width 395 height 424
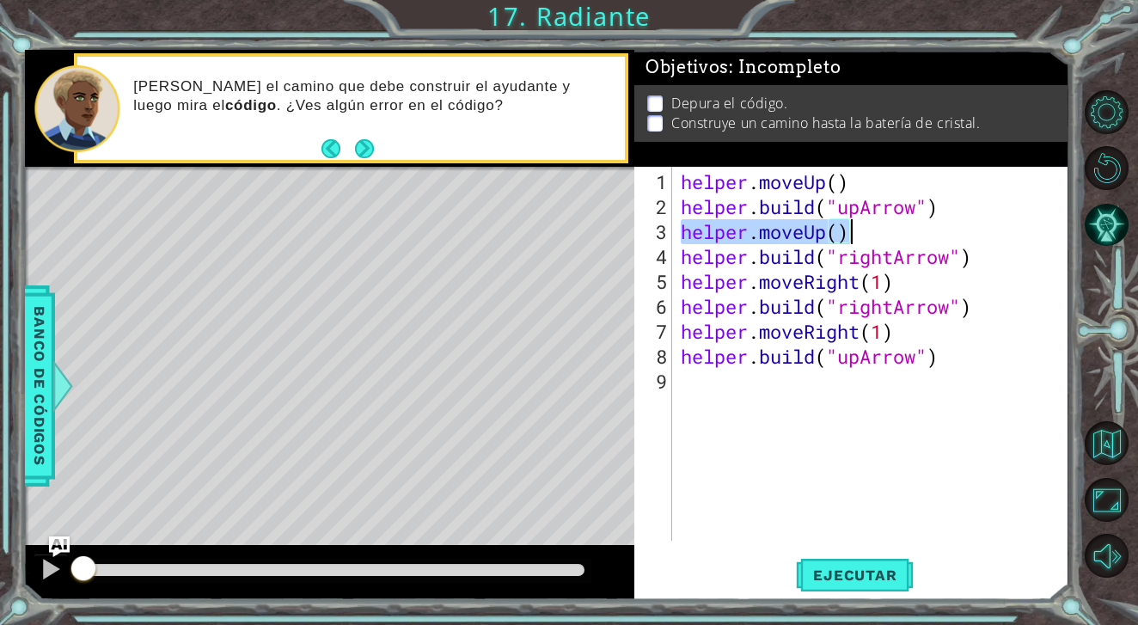
drag, startPoint x: 680, startPoint y: 234, endPoint x: 860, endPoint y: 234, distance: 179.7
click at [860, 234] on div "helper . moveUp ( ) helper . build ( "upArrow" ) helper . moveUp ( ) helper . b…" at bounding box center [875, 381] width 395 height 424
click at [683, 252] on div "helper . moveUp ( ) helper . build ( "upArrow" ) helper . moveUp ( ) helper . b…" at bounding box center [875, 381] width 395 height 424
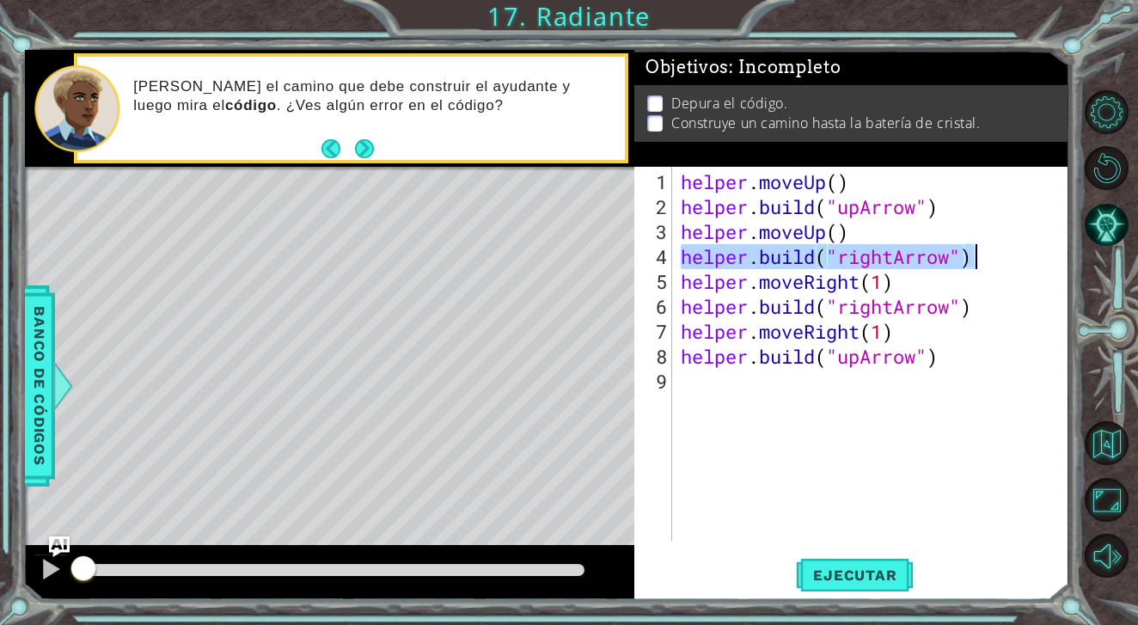
drag, startPoint x: 683, startPoint y: 252, endPoint x: 984, endPoint y: 268, distance: 302.2
click at [989, 264] on div "helper . moveUp ( ) helper . build ( "upArrow" ) helper . moveUp ( ) helper . b…" at bounding box center [875, 381] width 395 height 424
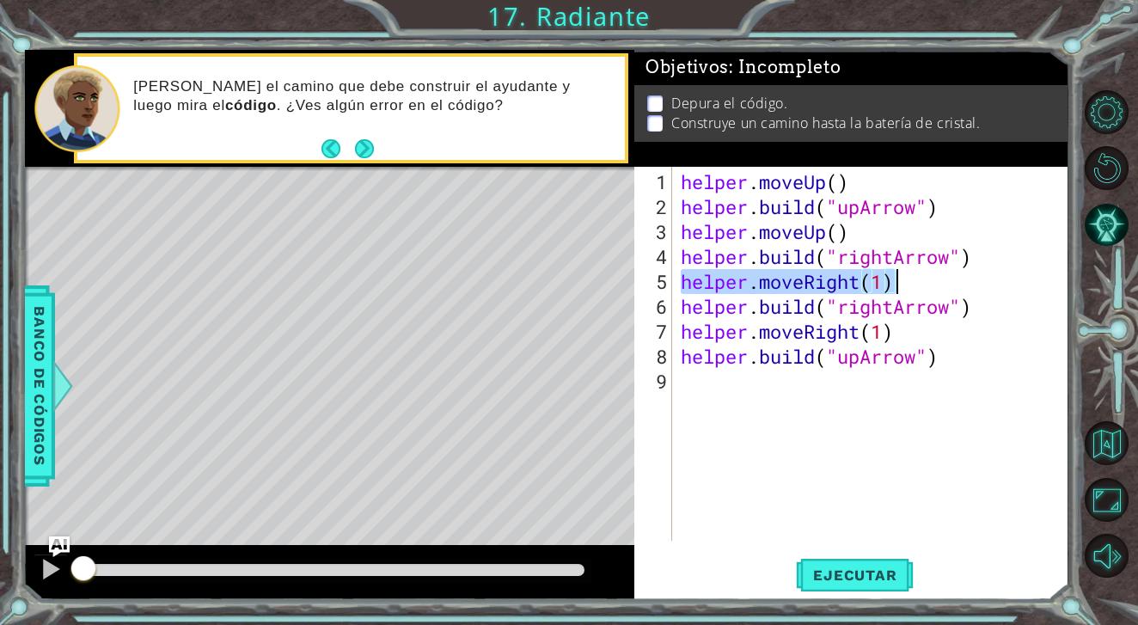
drag, startPoint x: 678, startPoint y: 286, endPoint x: 919, endPoint y: 286, distance: 240.7
click at [919, 286] on div "helper . moveUp ( ) helper . build ( "upArrow" ) helper . moveUp ( ) helper . b…" at bounding box center [875, 381] width 395 height 424
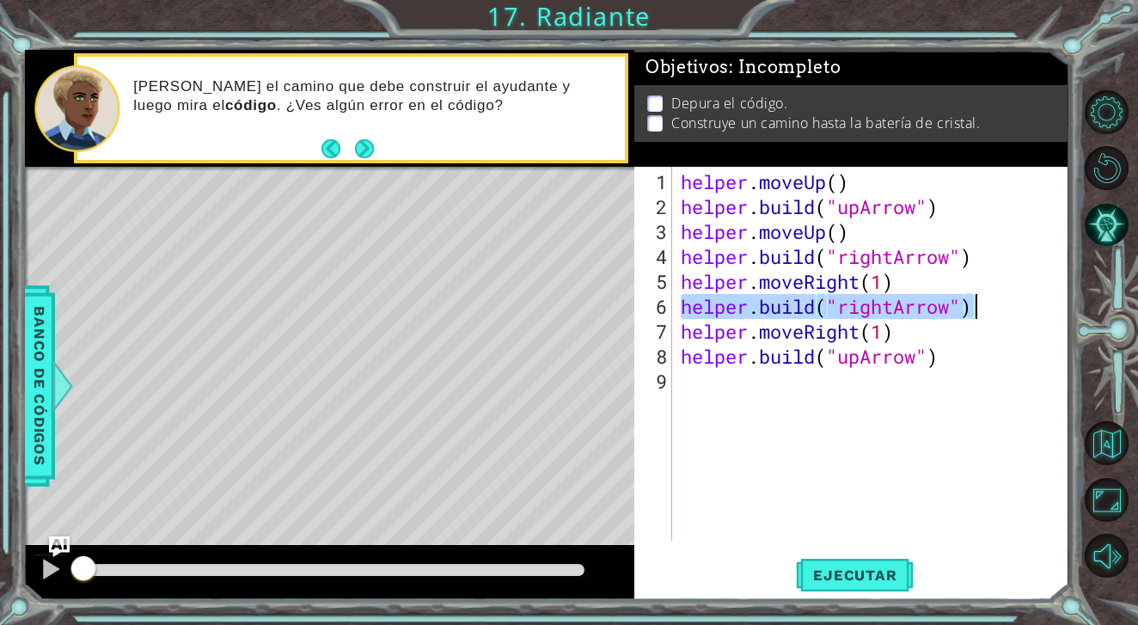
drag, startPoint x: 680, startPoint y: 306, endPoint x: 1073, endPoint y: 309, distance: 392.9
click at [1073, 309] on div "1 ההההההההההההההההההההההההההההההההההההההההההההההההההההההההההההההההההההההההההההה…" at bounding box center [569, 312] width 1138 height 625
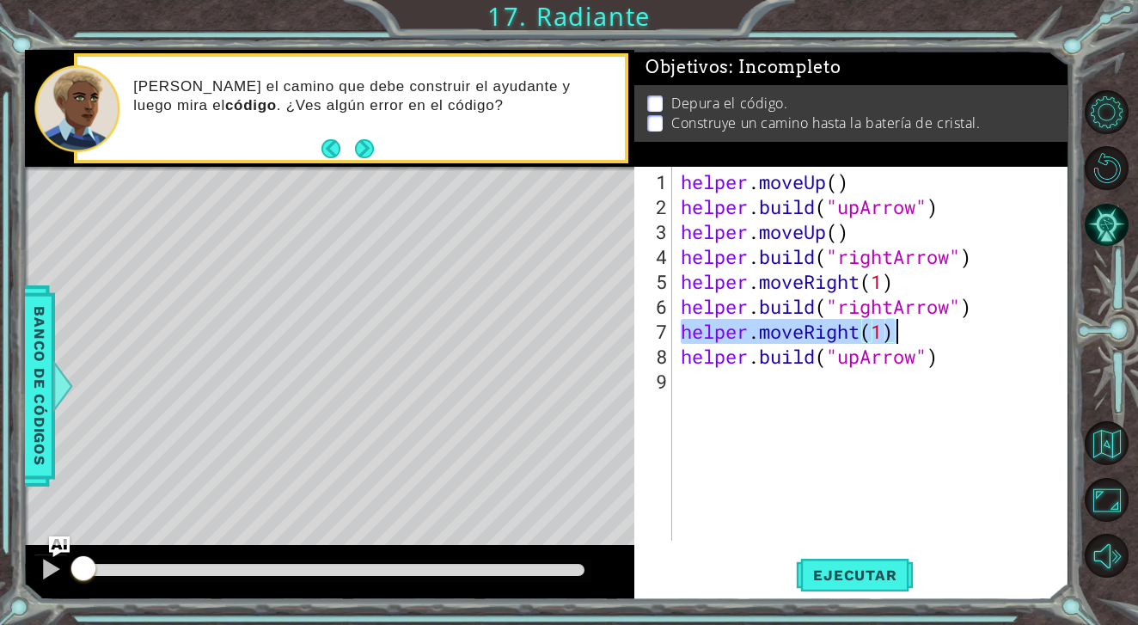
drag, startPoint x: 681, startPoint y: 333, endPoint x: 941, endPoint y: 324, distance: 260.7
click at [941, 324] on div "helper . moveUp ( ) helper . build ( "upArrow" ) helper . moveUp ( ) helper . b…" at bounding box center [875, 381] width 395 height 424
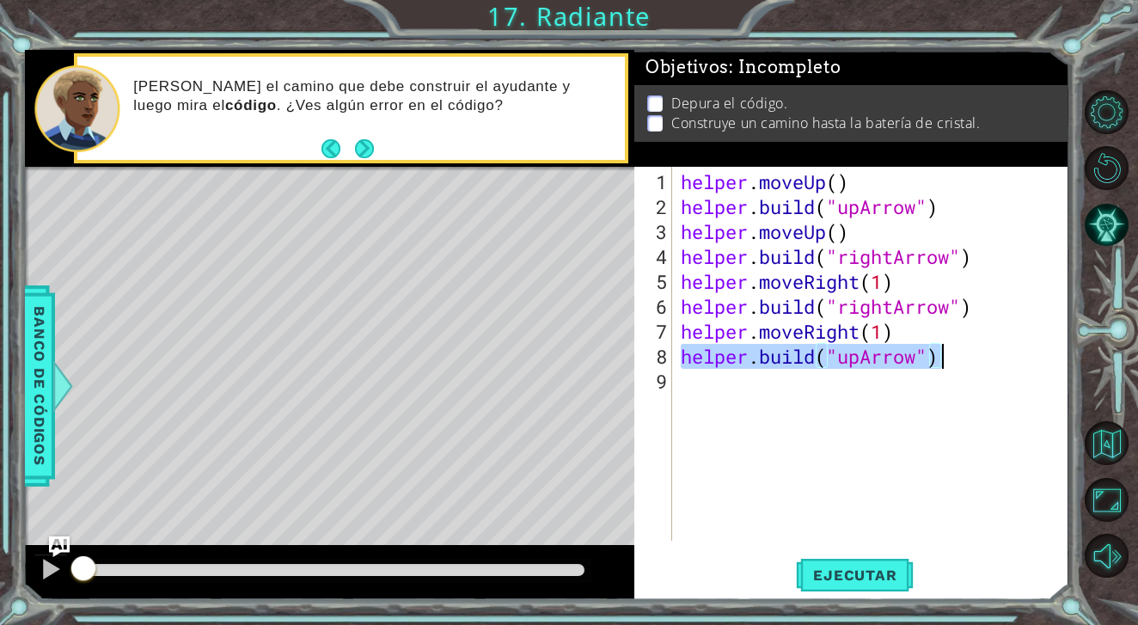
drag, startPoint x: 680, startPoint y: 362, endPoint x: 1013, endPoint y: 359, distance: 332.7
click at [1013, 359] on div "helper . moveUp ( ) helper . build ( "upArrow" ) helper . moveUp ( ) helper . b…" at bounding box center [875, 381] width 395 height 424
type textarea "[DOMAIN_NAME]("upArrow")"
click at [837, 577] on span "Ejecutar" at bounding box center [855, 575] width 118 height 17
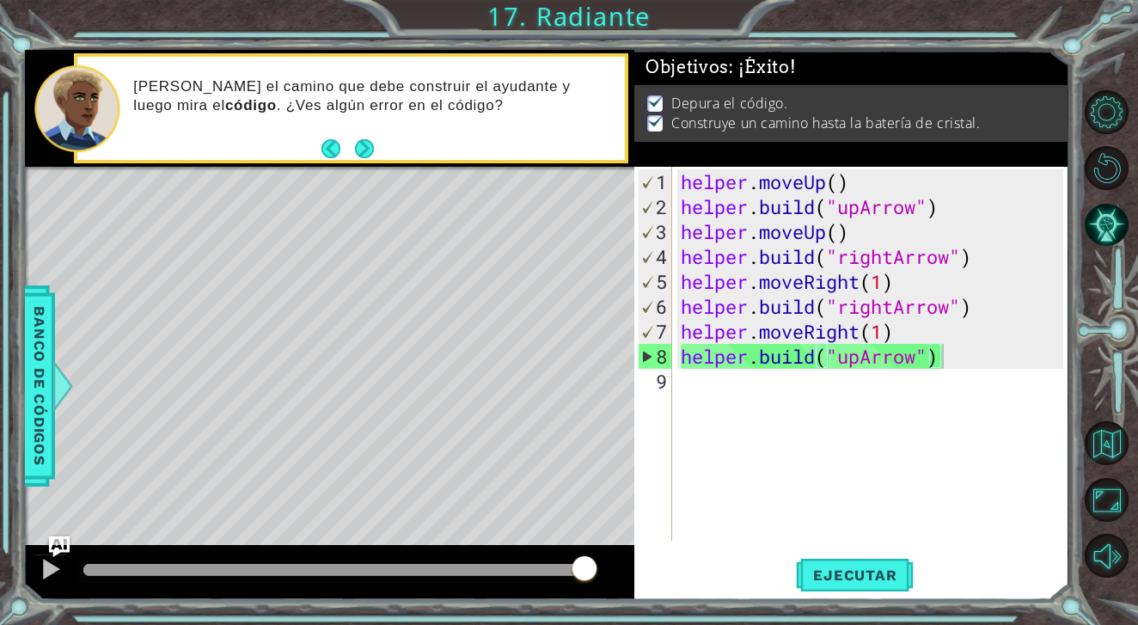
drag, startPoint x: 392, startPoint y: 572, endPoint x: 628, endPoint y: 575, distance: 235.6
click at [623, 575] on body "1 ההההההההההההההההההההההההההההההההההההההההההההההההההההההההההההההההההההההההההההה…" at bounding box center [569, 312] width 1138 height 625
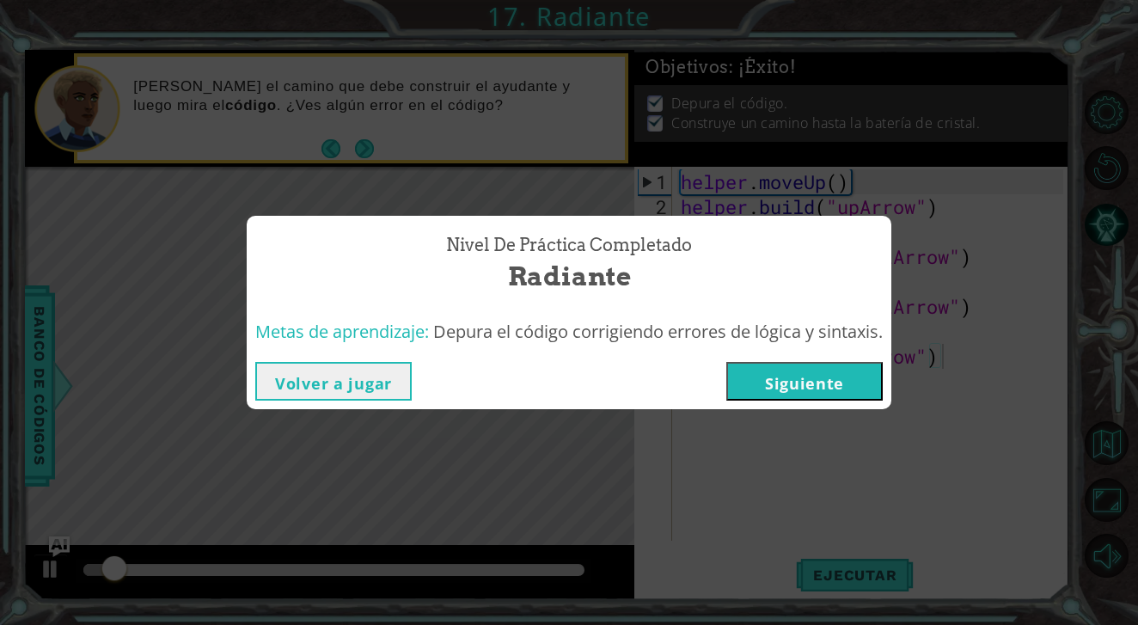
click at [789, 395] on button "Siguiente" at bounding box center [805, 381] width 156 height 39
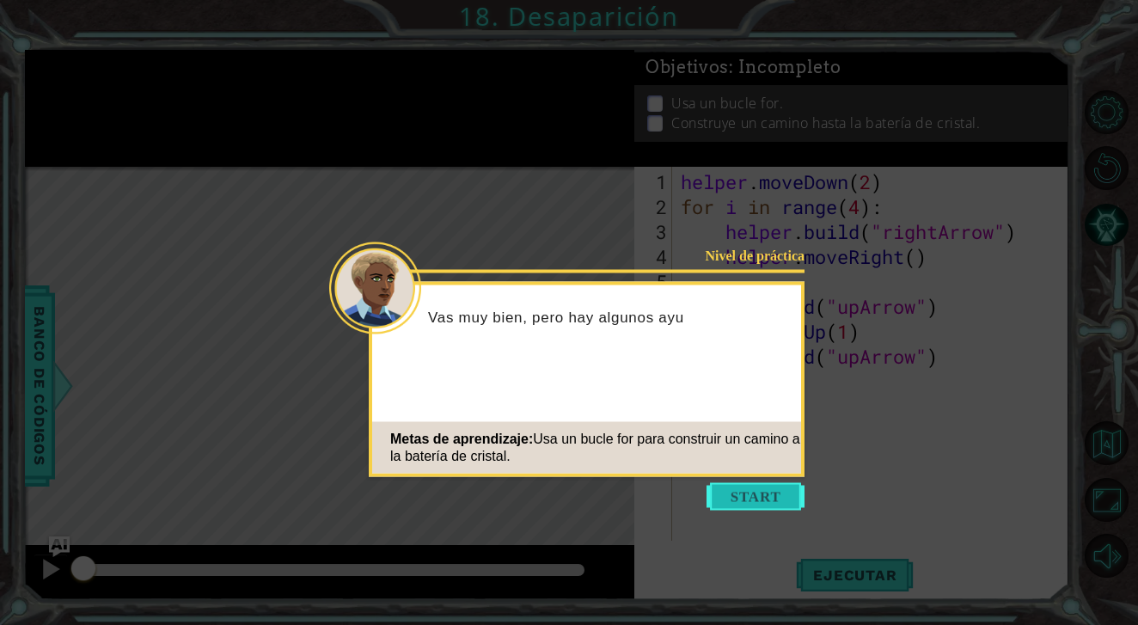
click at [748, 504] on button "Start" at bounding box center [756, 497] width 98 height 28
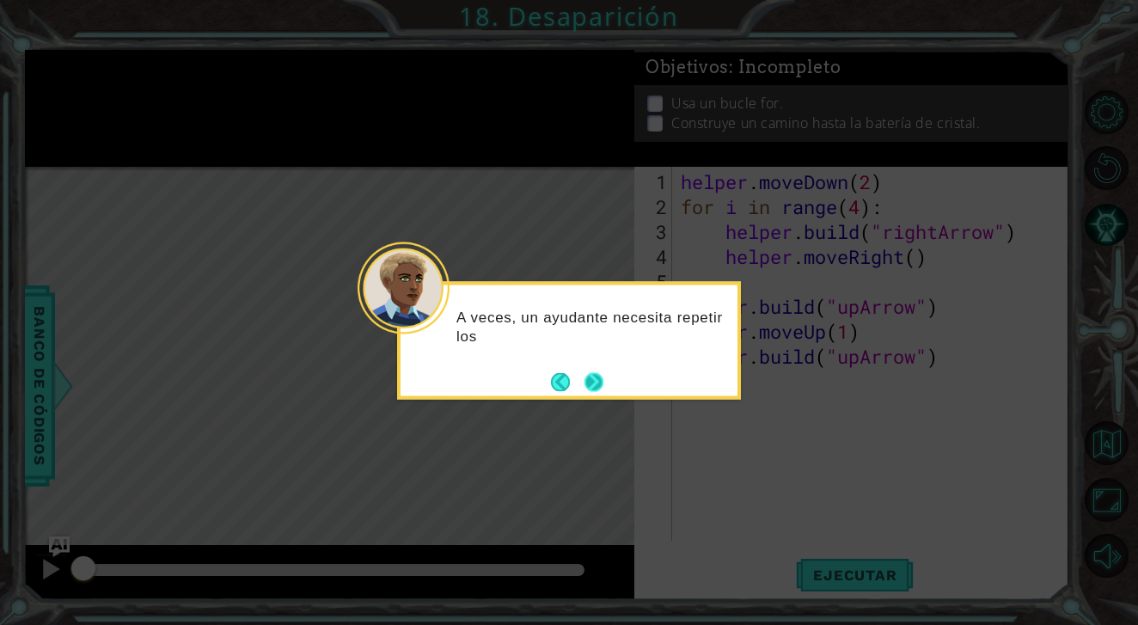
click at [592, 386] on button "Next" at bounding box center [594, 381] width 19 height 19
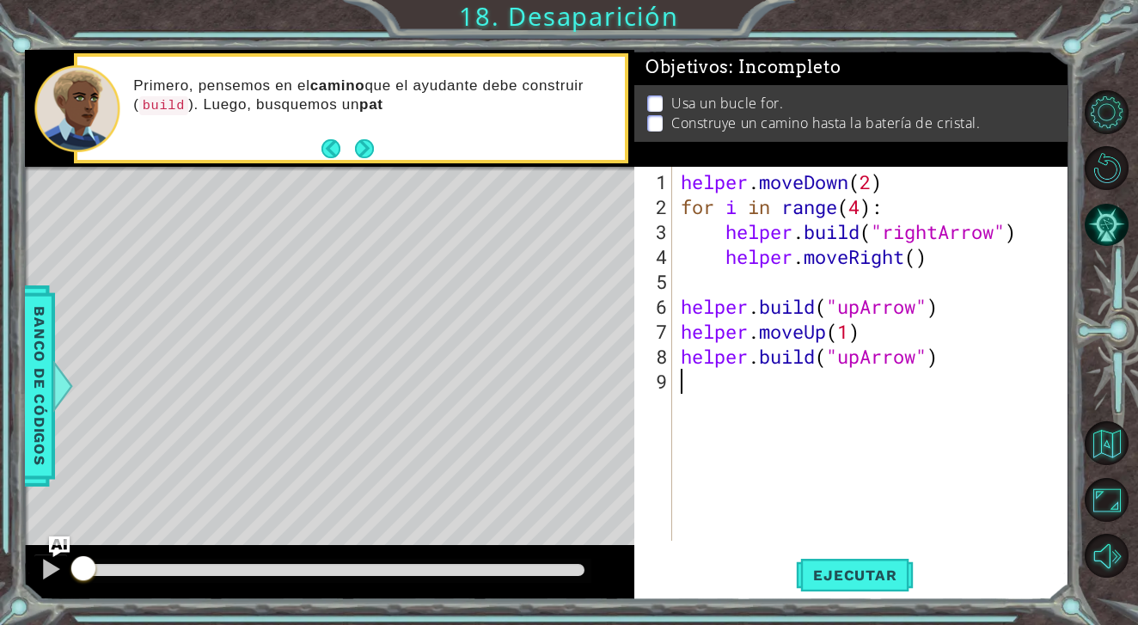
click at [690, 281] on div "helper . moveDown ( 2 ) for i in range ( 4 ) : helper . build ( "rightArrow" ) …" at bounding box center [875, 381] width 395 height 424
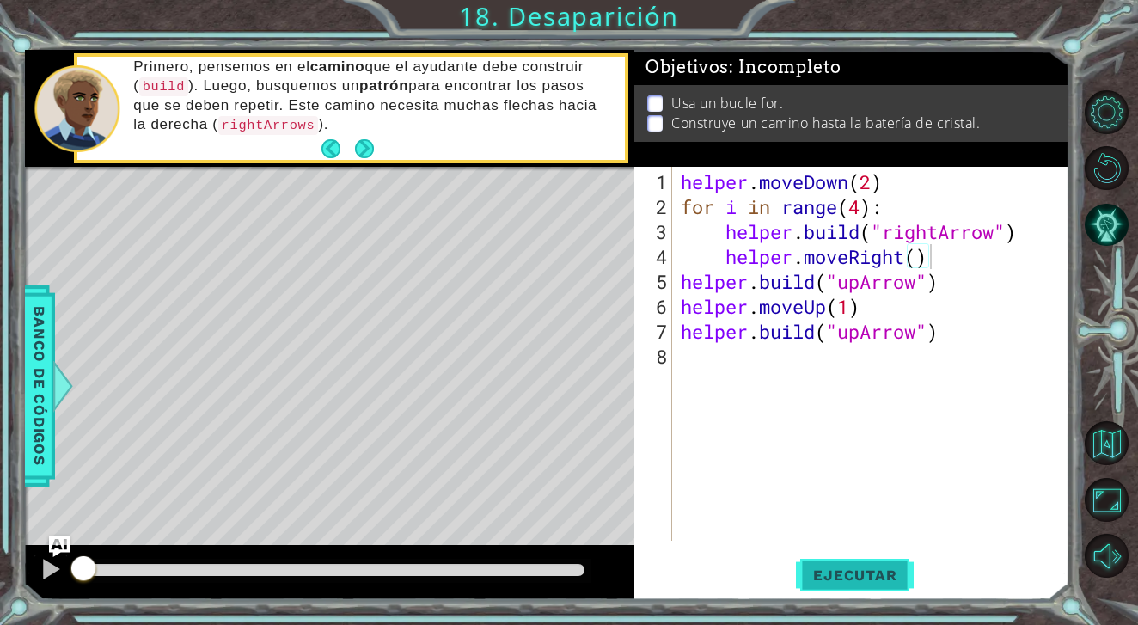
click at [886, 567] on span "Ejecutar" at bounding box center [855, 575] width 118 height 17
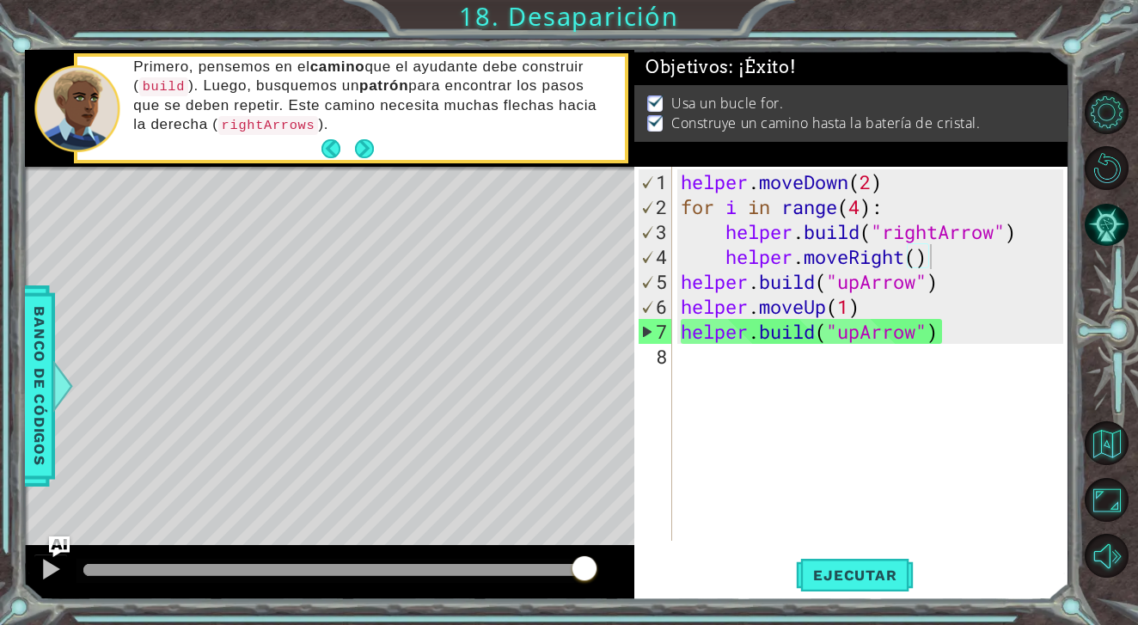
drag, startPoint x: 481, startPoint y: 573, endPoint x: 618, endPoint y: 580, distance: 136.9
click at [618, 580] on body "1 ההההההההההההההההההההההההההההההההההההההההההההההההההההההההההההההההההההההההההההה…" at bounding box center [569, 312] width 1138 height 625
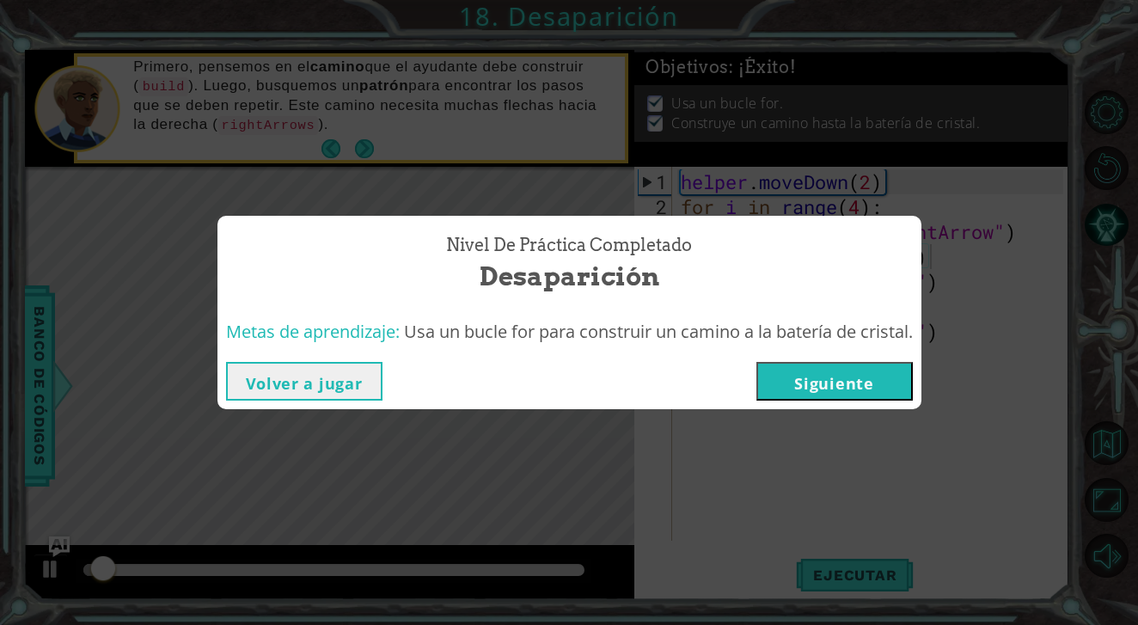
click at [326, 391] on button "Volver a jugar" at bounding box center [304, 381] width 156 height 39
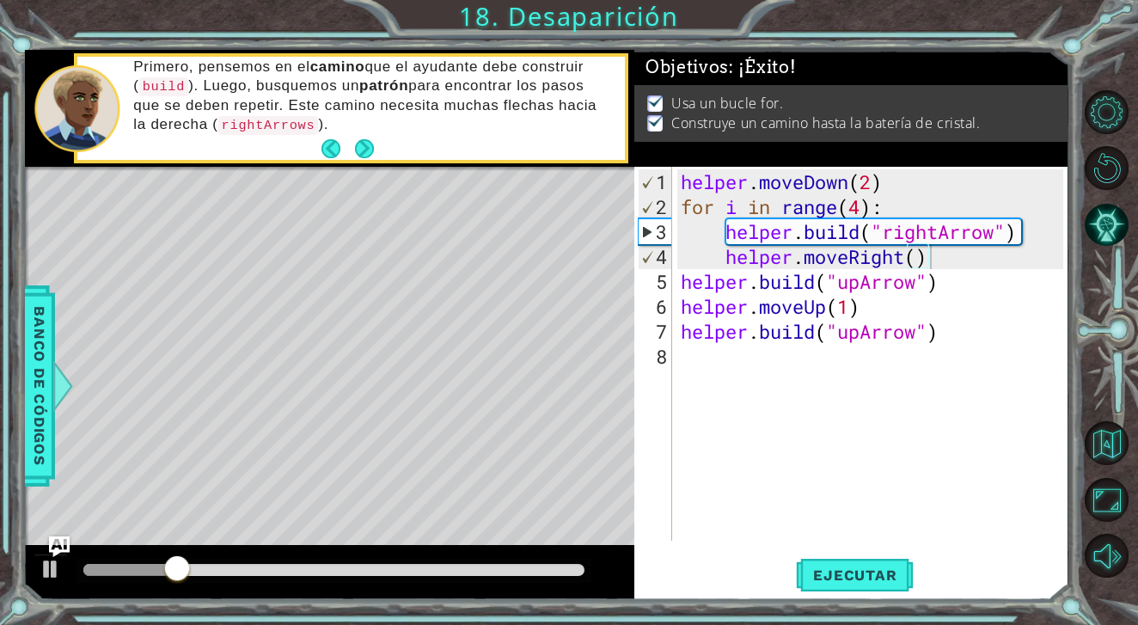
drag, startPoint x: 676, startPoint y: 179, endPoint x: 846, endPoint y: 181, distance: 170.3
click at [846, 181] on div "helper.moveRight() 1 2 3 4 5 6 7 8 helper . moveDown ( 2 ) for i in range ( 4 )…" at bounding box center [849, 354] width 429 height 374
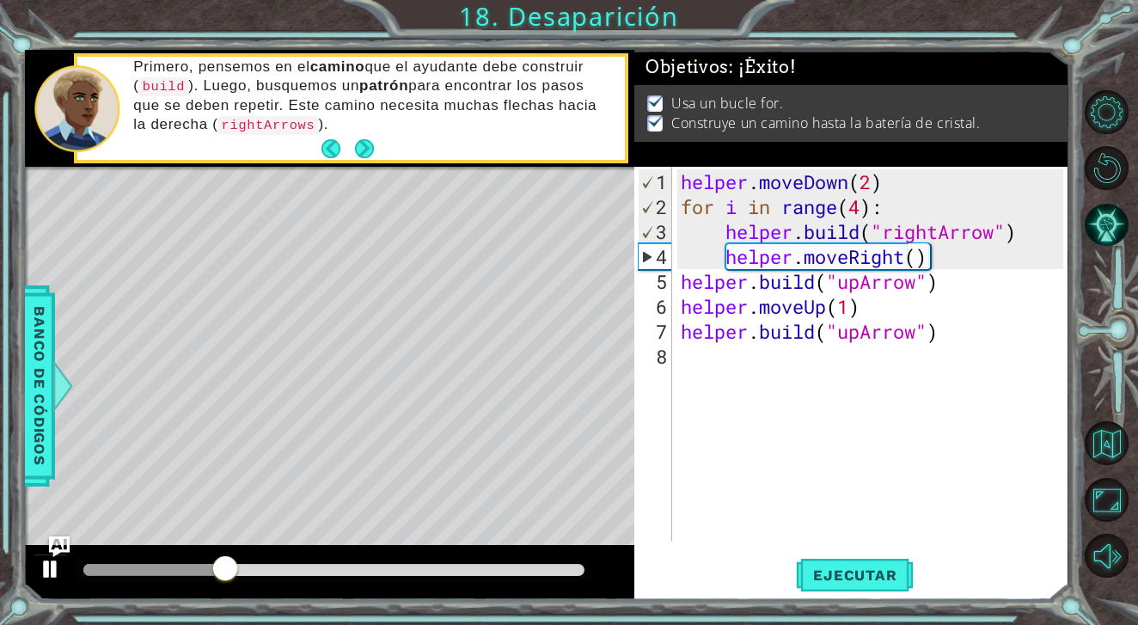
click at [51, 573] on div at bounding box center [51, 569] width 22 height 22
drag, startPoint x: 680, startPoint y: 187, endPoint x: 924, endPoint y: 183, distance: 244.2
click at [924, 183] on div "helper . moveDown ( 2 ) for i in range ( 4 ) : helper . build ( "rightArrow" ) …" at bounding box center [875, 381] width 395 height 424
drag, startPoint x: 681, startPoint y: 204, endPoint x: 923, endPoint y: 205, distance: 241.6
click at [923, 205] on div "helper . moveDown ( 2 ) for i in range ( 4 ) : helper . build ( "rightArrow" ) …" at bounding box center [875, 381] width 395 height 424
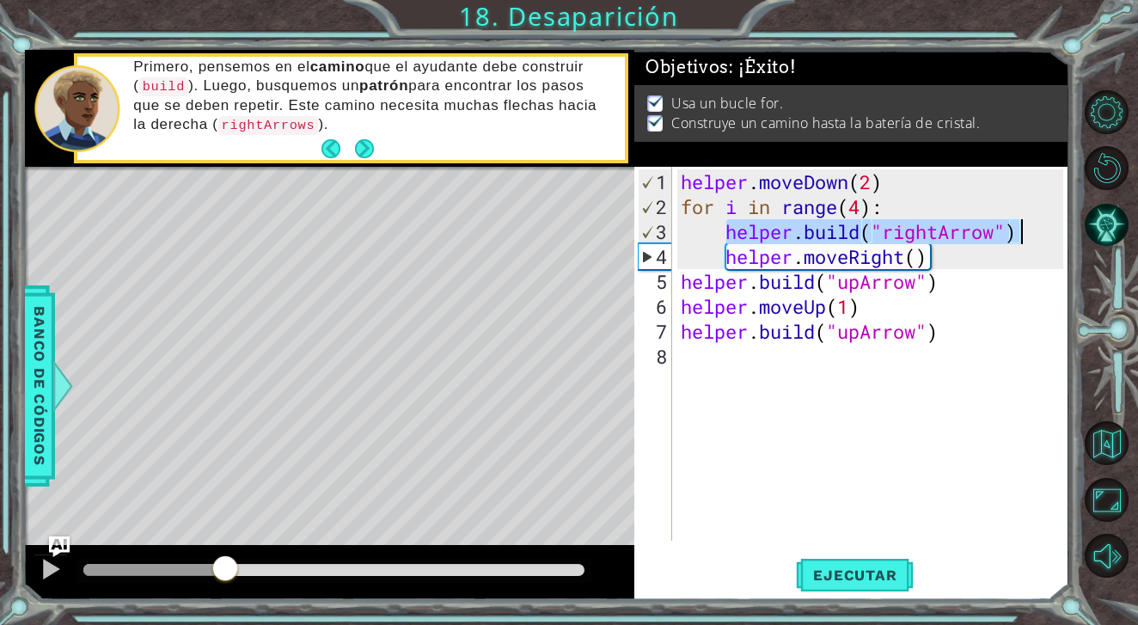
drag, startPoint x: 727, startPoint y: 230, endPoint x: 1024, endPoint y: 230, distance: 297.5
click at [1024, 230] on div "helper . moveDown ( 2 ) for i in range ( 4 ) : helper . build ( "rightArrow" ) …" at bounding box center [875, 381] width 395 height 424
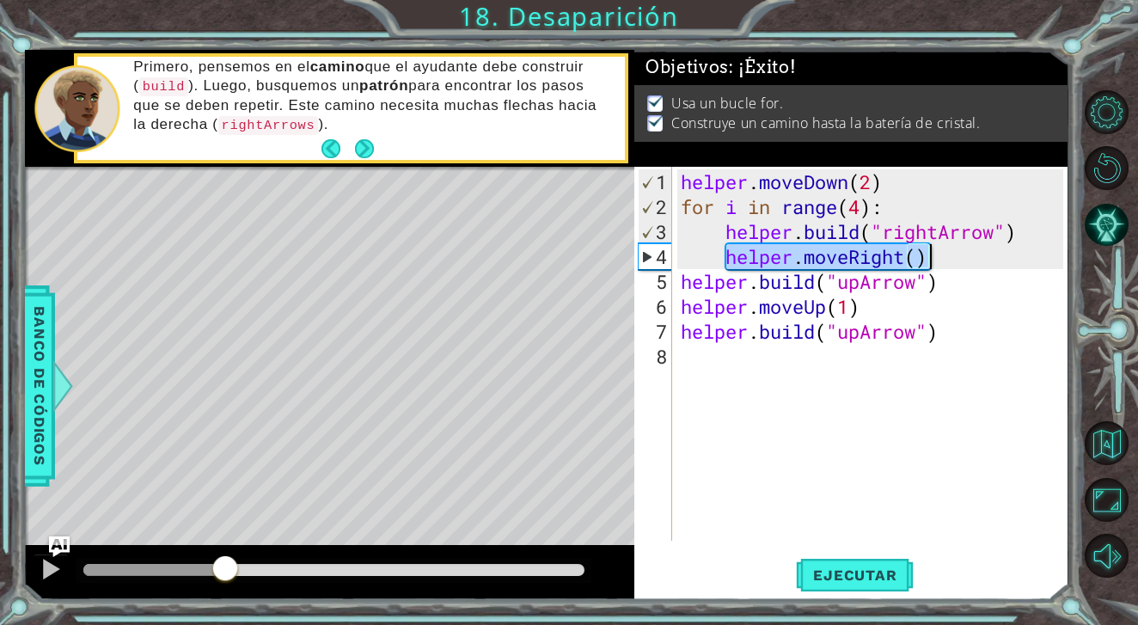
drag, startPoint x: 724, startPoint y: 258, endPoint x: 958, endPoint y: 257, distance: 233.9
click at [958, 257] on div "helper . moveDown ( 2 ) for i in range ( 4 ) : helper . build ( "rightArrow" ) …" at bounding box center [875, 381] width 395 height 424
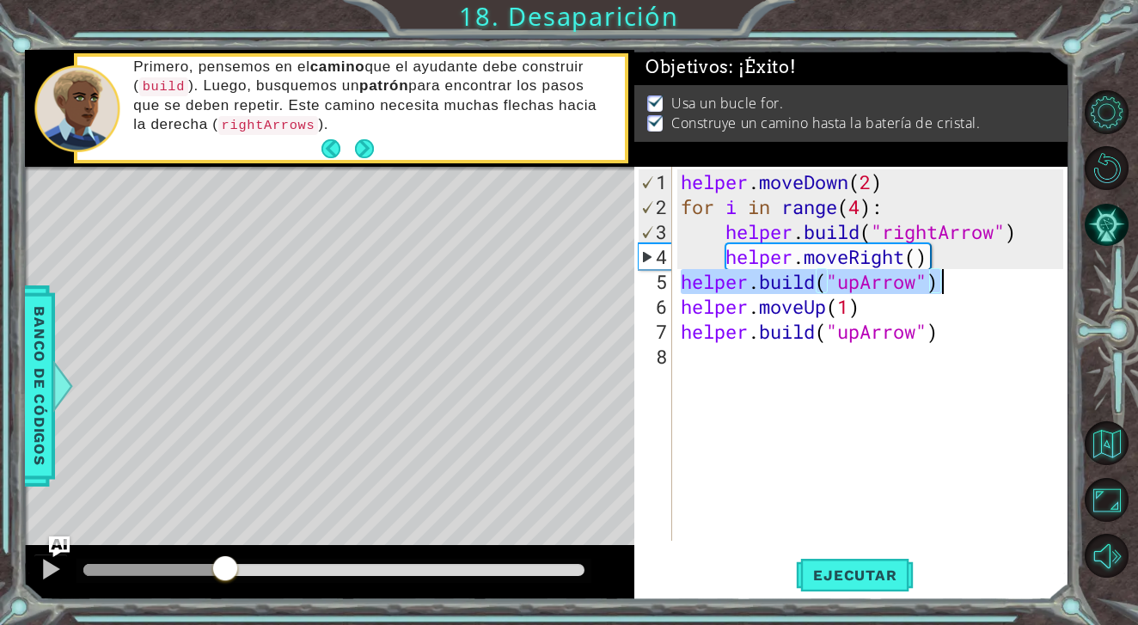
drag, startPoint x: 678, startPoint y: 280, endPoint x: 965, endPoint y: 276, distance: 287.2
click at [965, 276] on div "helper . moveDown ( 2 ) for i in range ( 4 ) : helper . build ( "rightArrow" ) …" at bounding box center [875, 381] width 395 height 424
click at [713, 241] on div "helper . moveDown ( 2 ) for i in range ( 4 ) : helper . build ( "rightArrow" ) …" at bounding box center [875, 381] width 395 height 424
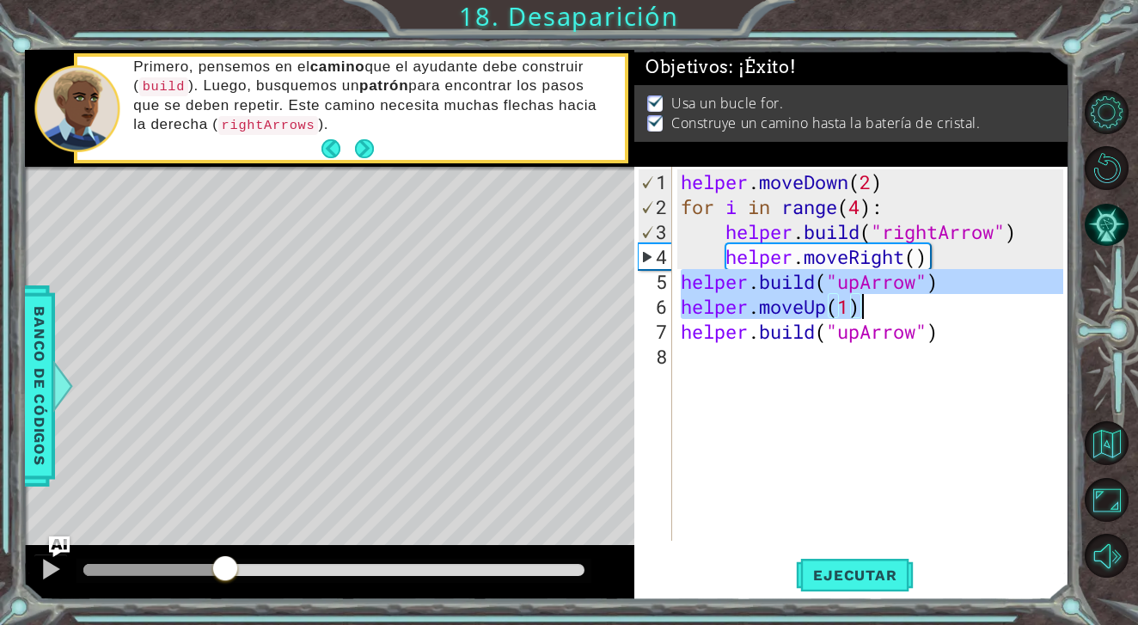
drag, startPoint x: 680, startPoint y: 286, endPoint x: 979, endPoint y: 297, distance: 299.4
click at [979, 297] on div "helper . moveDown ( 2 ) for i in range ( 4 ) : helper . build ( "rightArrow" ) …" at bounding box center [875, 381] width 395 height 424
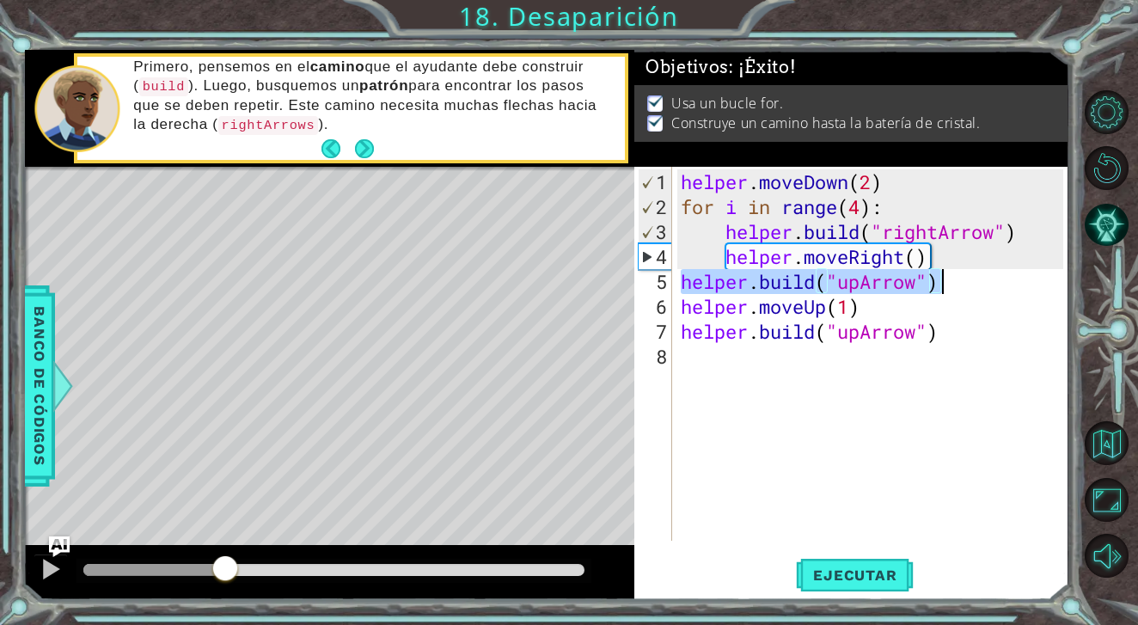
drag, startPoint x: 679, startPoint y: 282, endPoint x: 947, endPoint y: 277, distance: 268.3
click at [947, 277] on div "helper . moveDown ( 2 ) for i in range ( 4 ) : helper . build ( "rightArrow" ) …" at bounding box center [875, 381] width 395 height 424
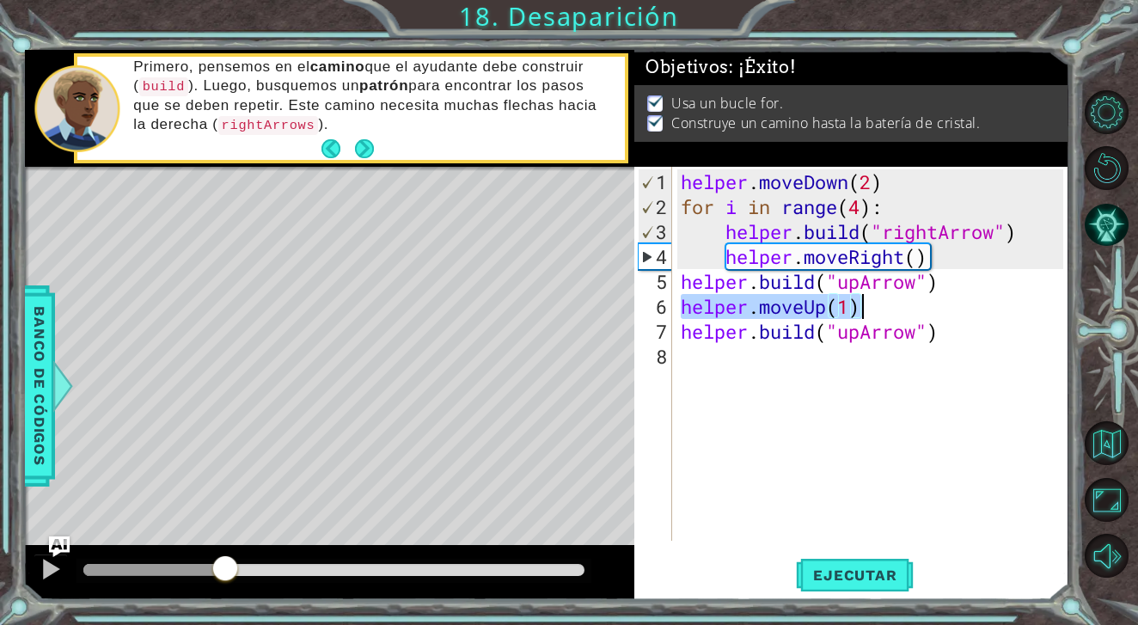
drag, startPoint x: 678, startPoint y: 308, endPoint x: 933, endPoint y: 297, distance: 254.7
click at [933, 297] on div "helper . moveDown ( 2 ) for i in range ( 4 ) : helper . build ( "rightArrow" ) …" at bounding box center [875, 381] width 395 height 424
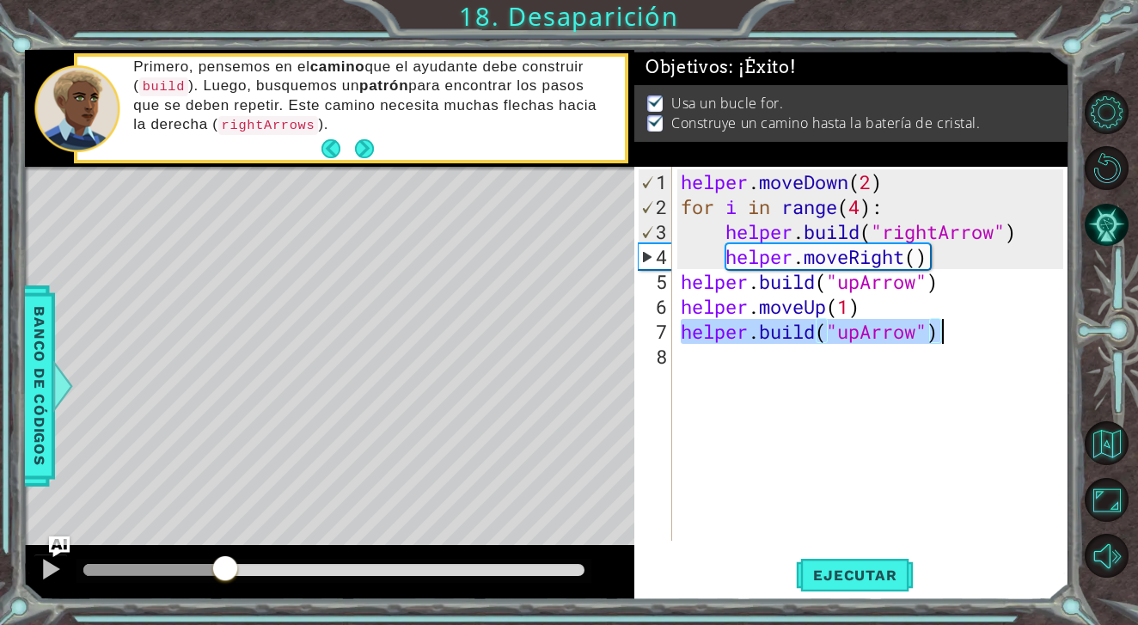
drag, startPoint x: 680, startPoint y: 333, endPoint x: 987, endPoint y: 331, distance: 306.9
click at [990, 331] on div "helper . moveDown ( 2 ) for i in range ( 4 ) : helper . build ( "rightArrow" ) …" at bounding box center [875, 381] width 395 height 424
type textarea "[DOMAIN_NAME]("upArrow")"
drag, startPoint x: 410, startPoint y: 580, endPoint x: 650, endPoint y: 582, distance: 239.9
click at [646, 582] on div "1 ההההההההההההההההההההההההההההההההההההההההההההההההההההההההההההההההההההההההההההה…" at bounding box center [546, 325] width 1042 height 550
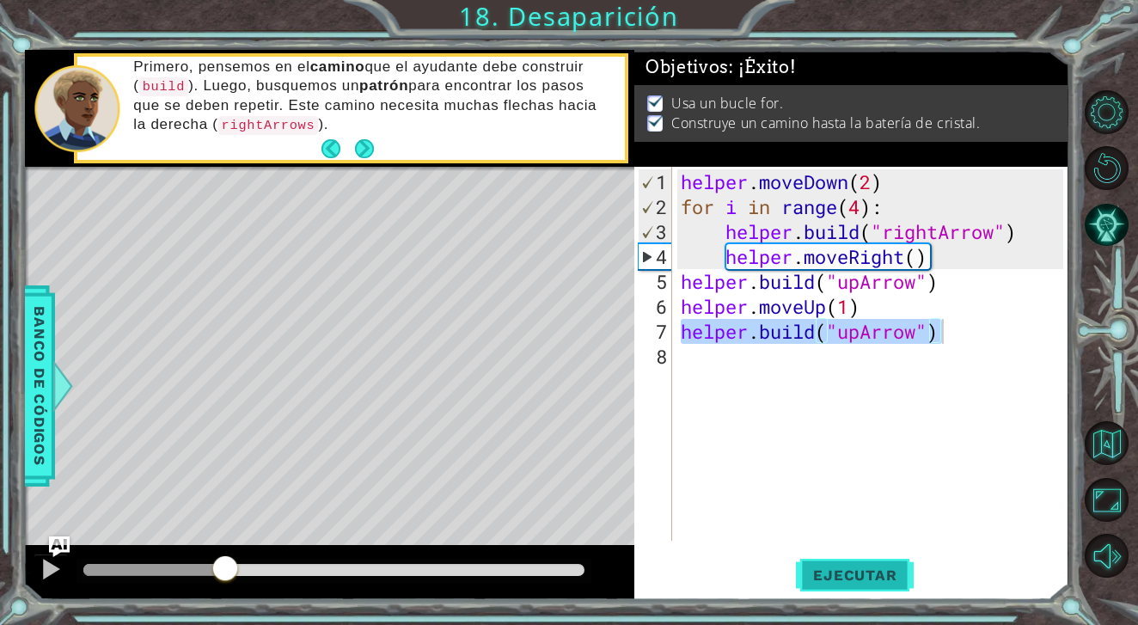
click at [881, 592] on button "Ejecutar" at bounding box center [855, 575] width 118 height 43
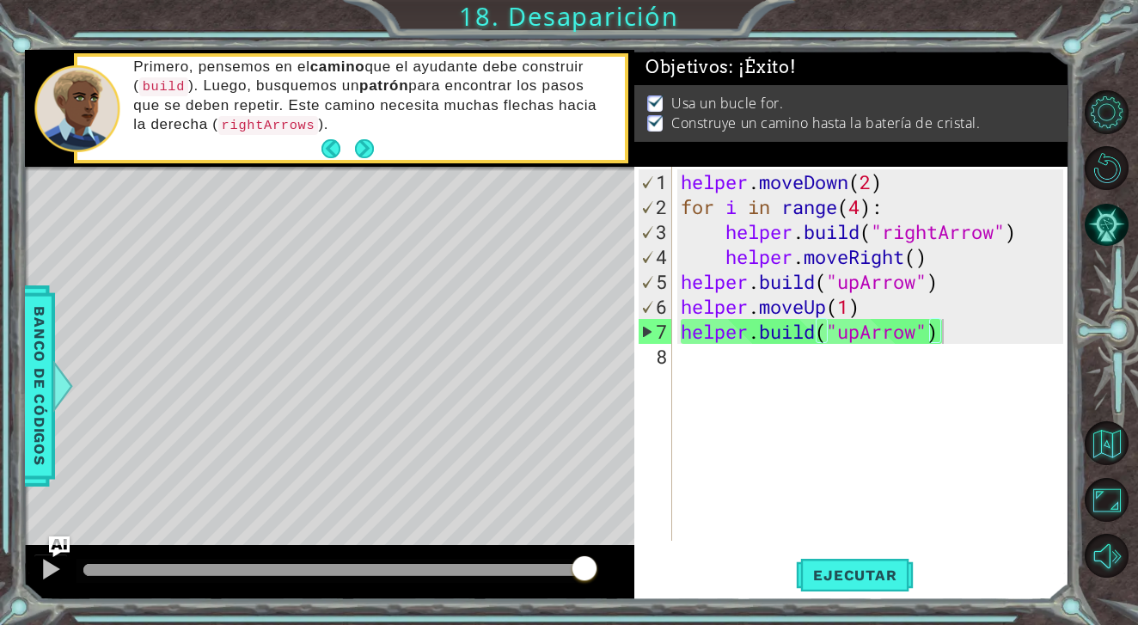
drag, startPoint x: 392, startPoint y: 565, endPoint x: 754, endPoint y: 573, distance: 362.1
click at [751, 573] on body "1 ההההההההההההההההההההההההההההההההההההההההההההההההההההההההההההההההההההההההההההה…" at bounding box center [569, 312] width 1138 height 625
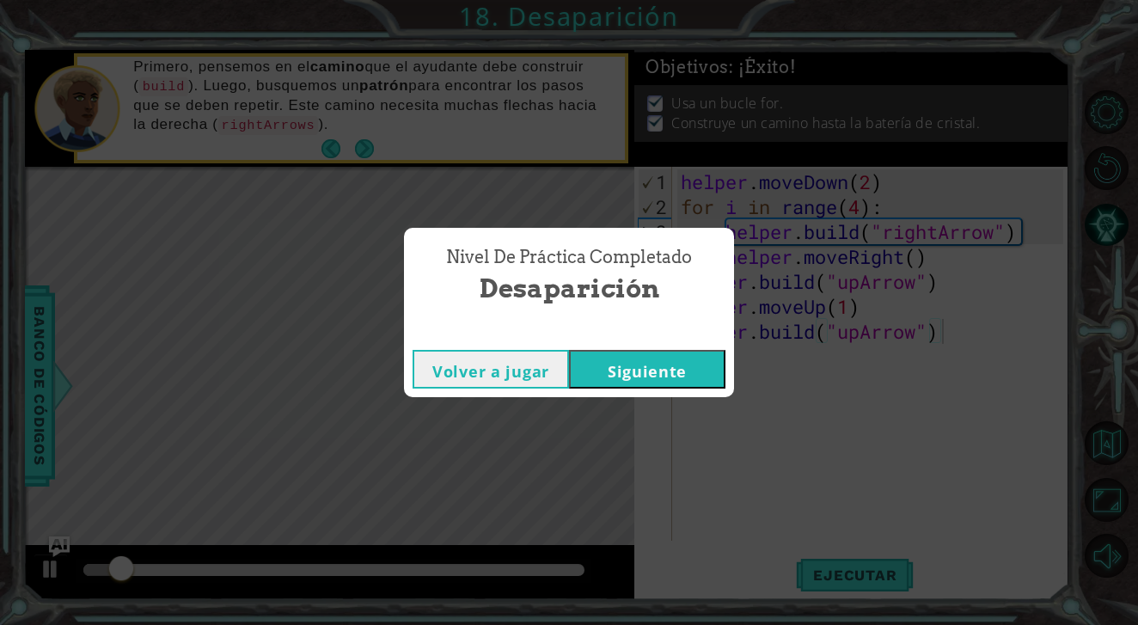
click at [640, 370] on button "Siguiente" at bounding box center [647, 369] width 156 height 39
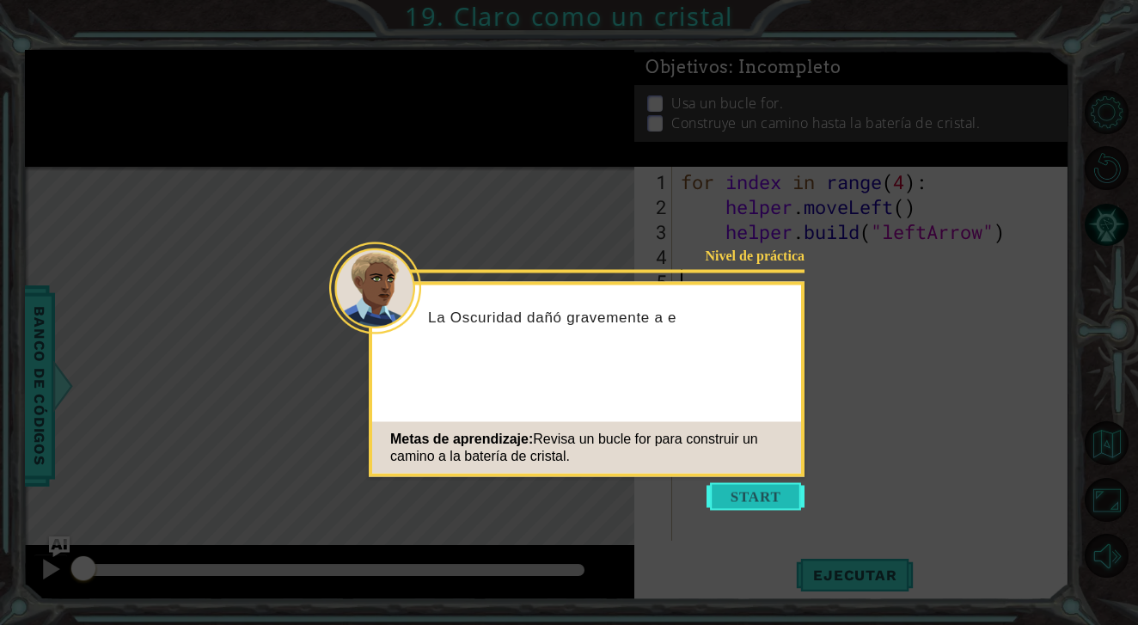
click at [752, 494] on button "Start" at bounding box center [756, 497] width 98 height 28
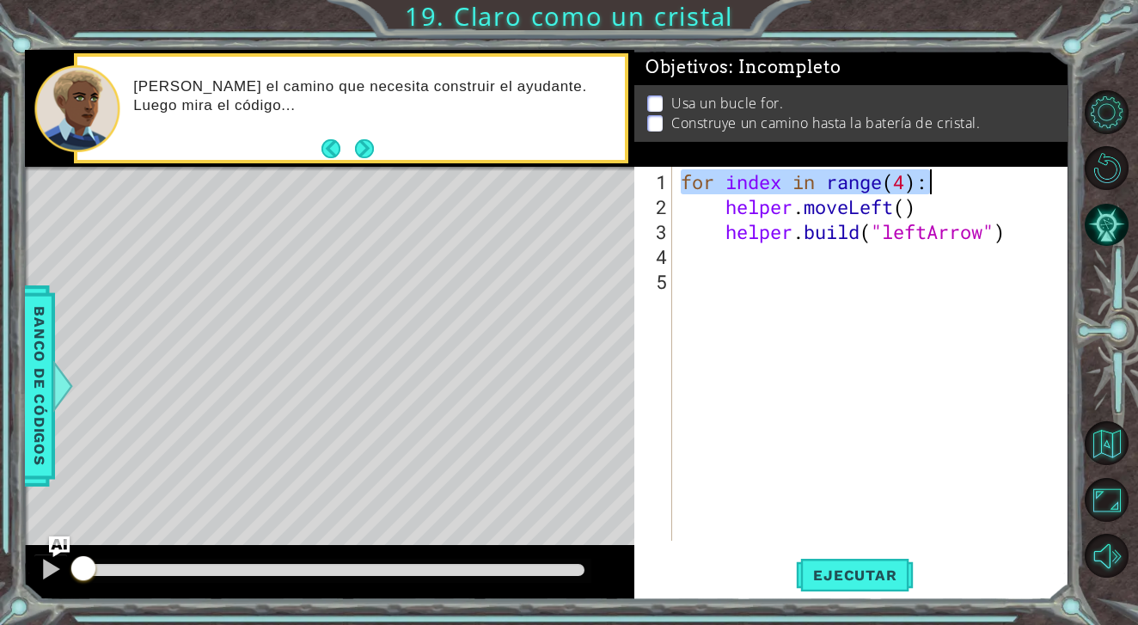
drag, startPoint x: 683, startPoint y: 186, endPoint x: 956, endPoint y: 182, distance: 273.4
click at [956, 182] on div "for index in range ( 4 ) : helper . moveLeft ( ) helper . build ( "leftArrow" )" at bounding box center [875, 381] width 395 height 424
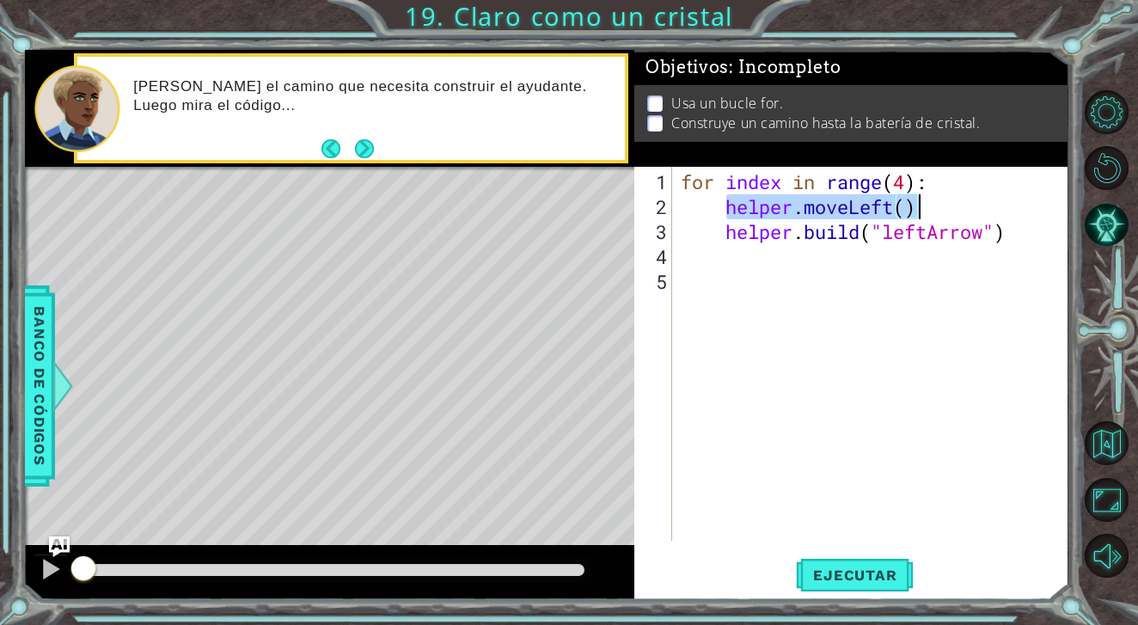
drag, startPoint x: 727, startPoint y: 210, endPoint x: 941, endPoint y: 197, distance: 213.6
click at [942, 200] on div "for index in range ( 4 ) : helper . moveLeft ( ) helper . build ( "leftArrow" )" at bounding box center [875, 381] width 395 height 424
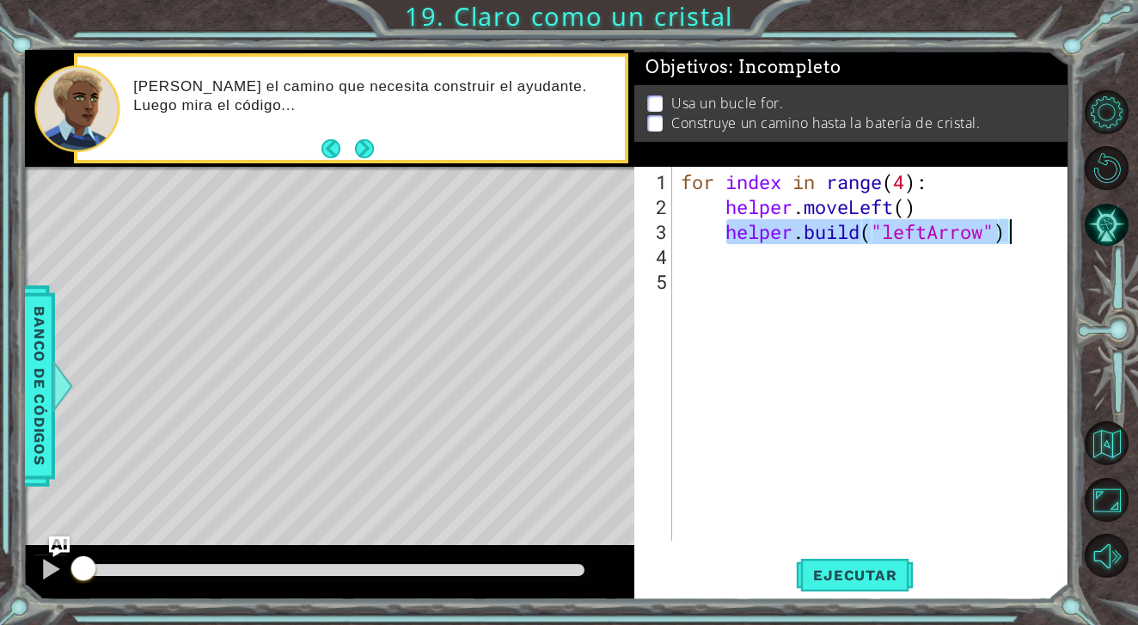
drag, startPoint x: 727, startPoint y: 236, endPoint x: 1015, endPoint y: 236, distance: 288.0
click at [1015, 236] on div "for index in range ( 4 ) : helper . moveLeft ( ) helper . build ( "leftArrow" )" at bounding box center [875, 381] width 395 height 424
type textarea "[DOMAIN_NAME]("leftArrow")"
